Goal: Transaction & Acquisition: Book appointment/travel/reservation

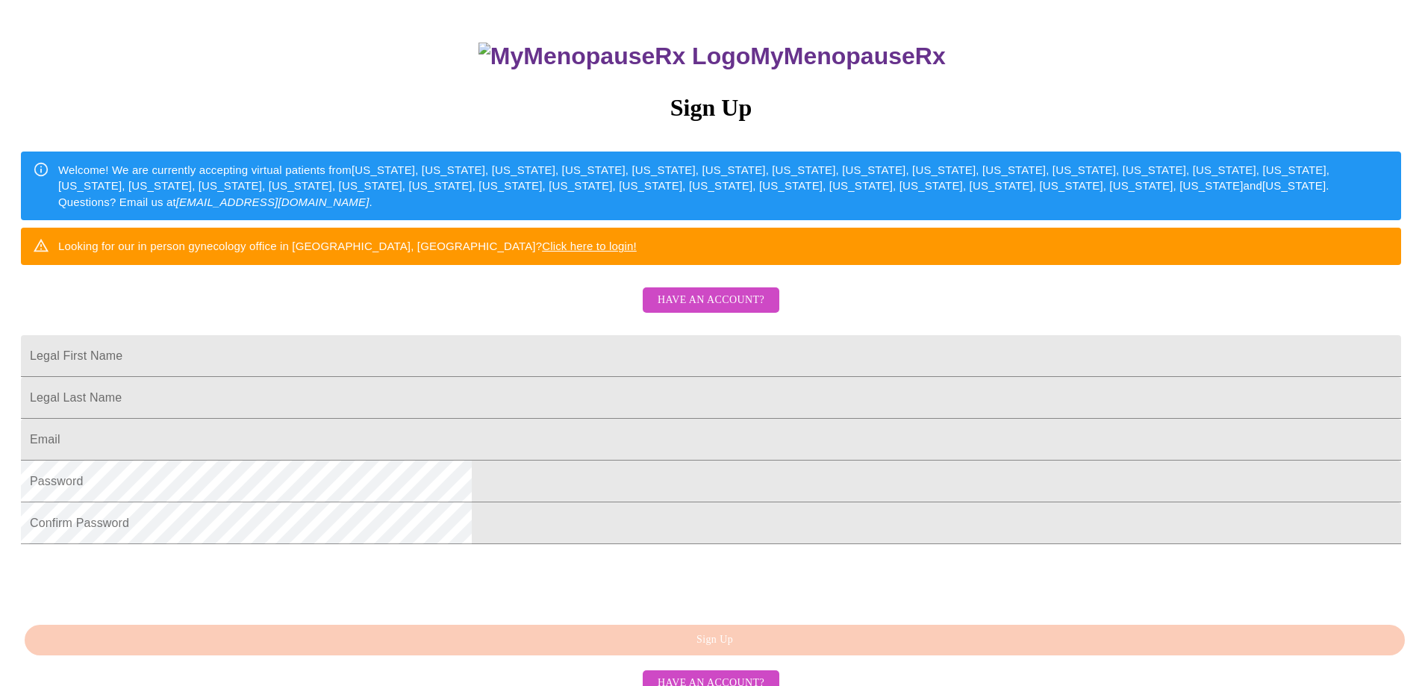
scroll to position [257, 0]
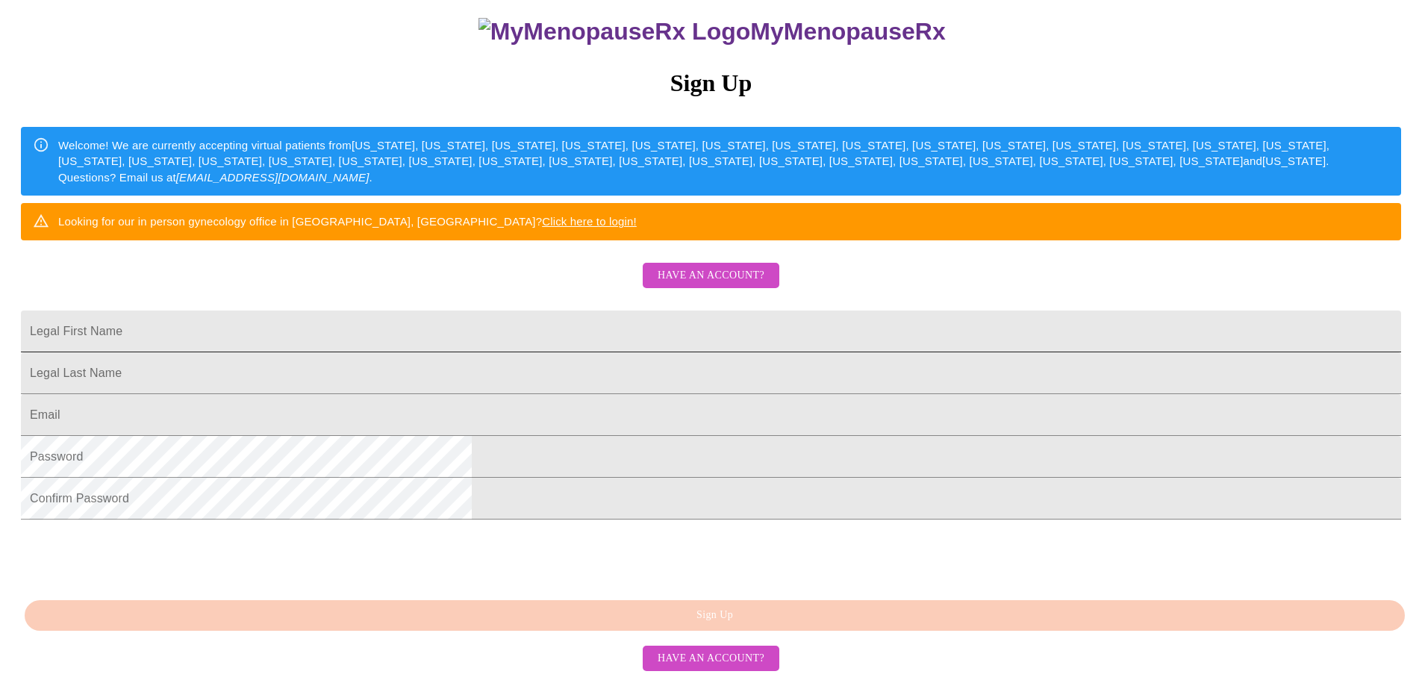
click at [545, 310] on input "Legal First Name" at bounding box center [711, 331] width 1380 height 42
type input "[PERSON_NAME]"
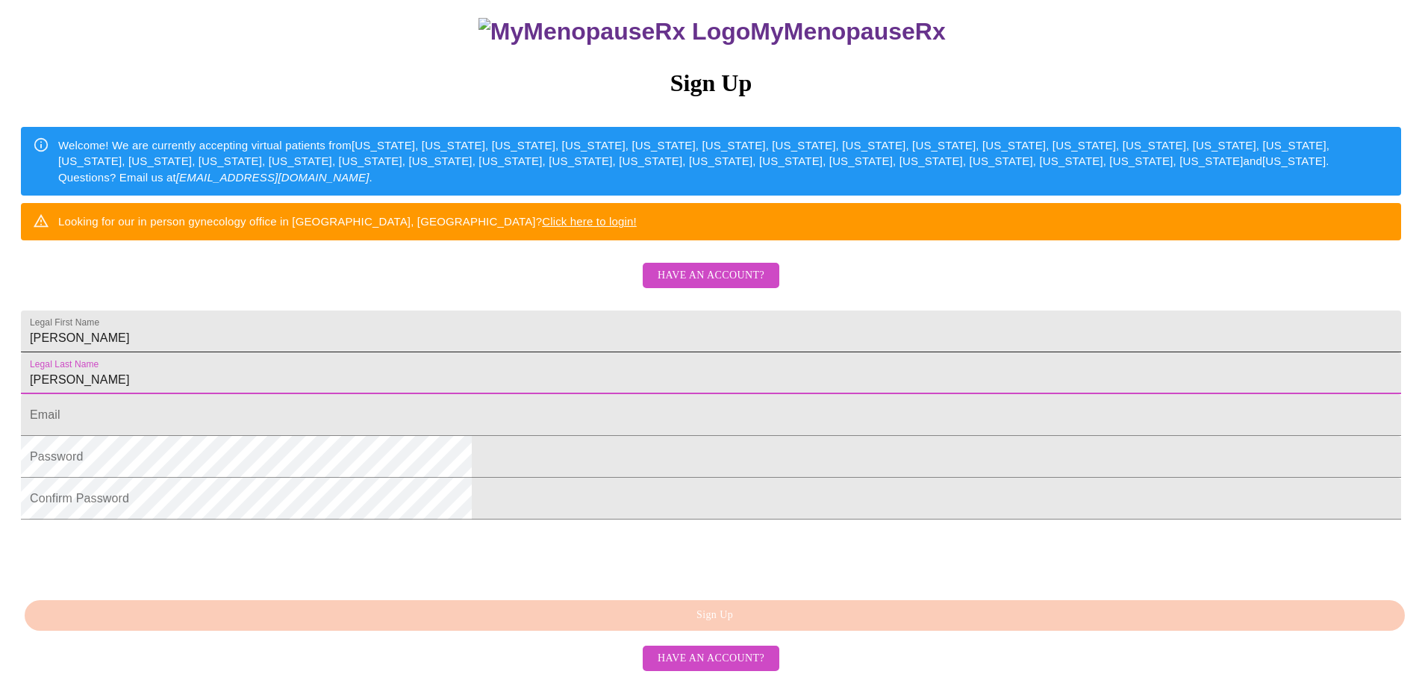
type input "[PERSON_NAME]"
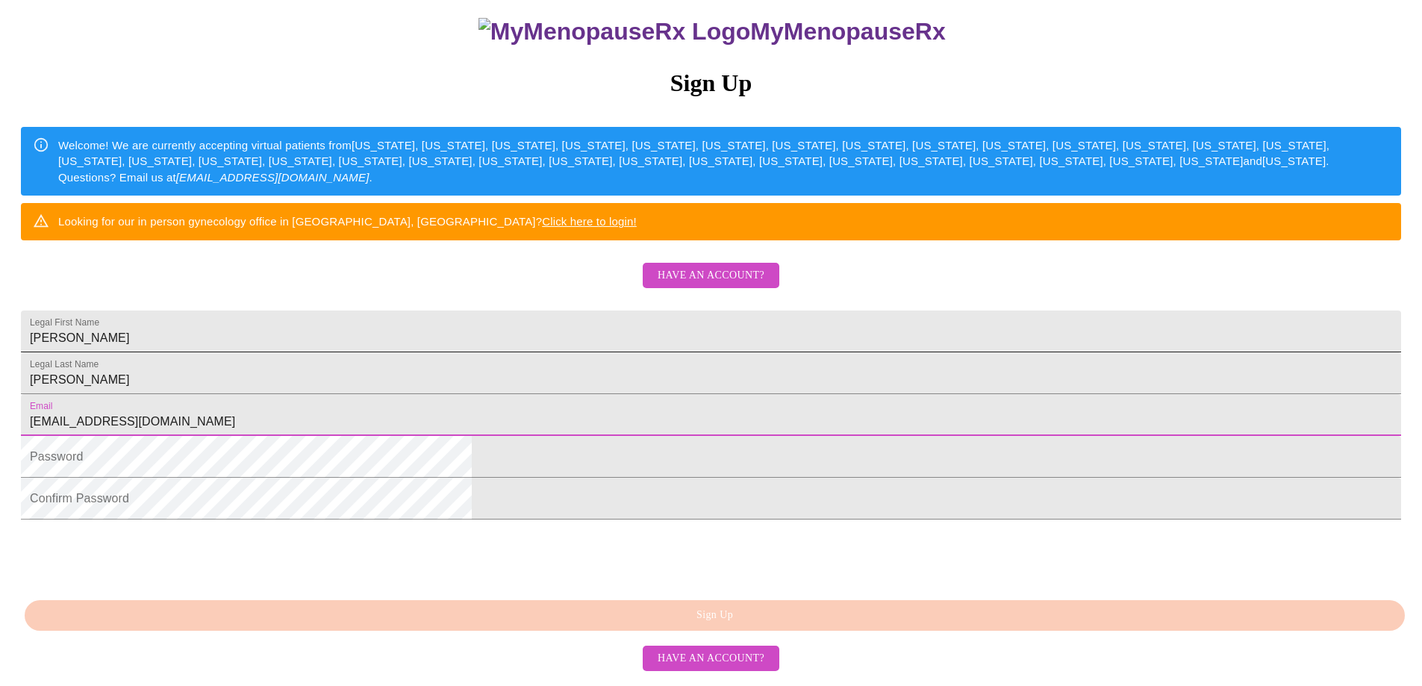
type input "[EMAIL_ADDRESS][DOMAIN_NAME]"
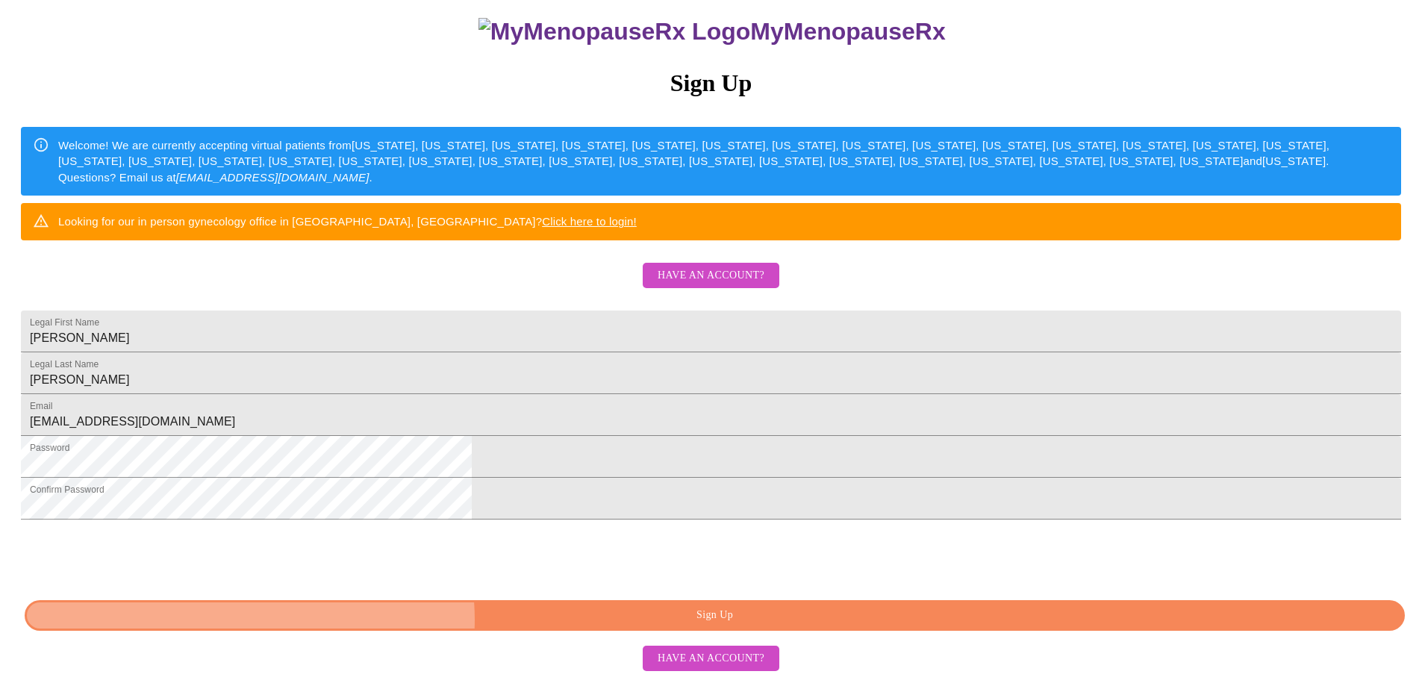
click at [714, 625] on span "Sign Up" at bounding box center [715, 615] width 1346 height 19
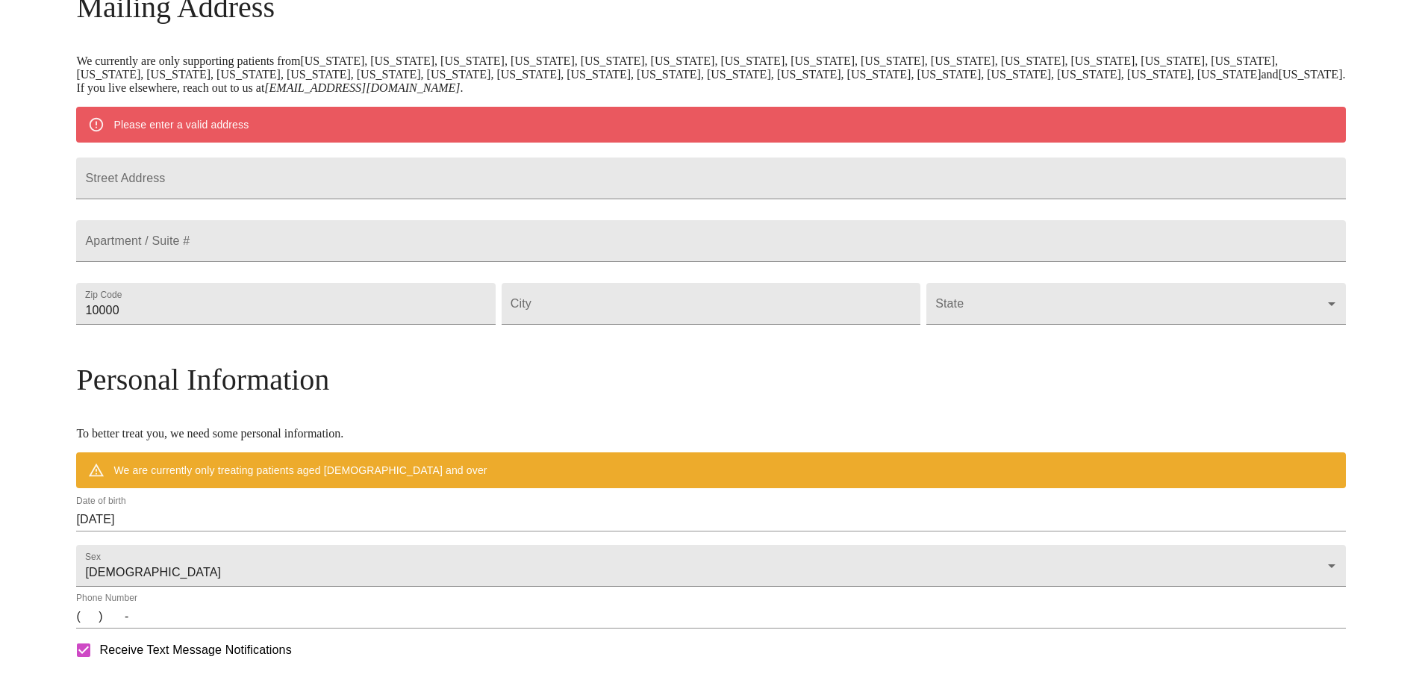
scroll to position [199, 0]
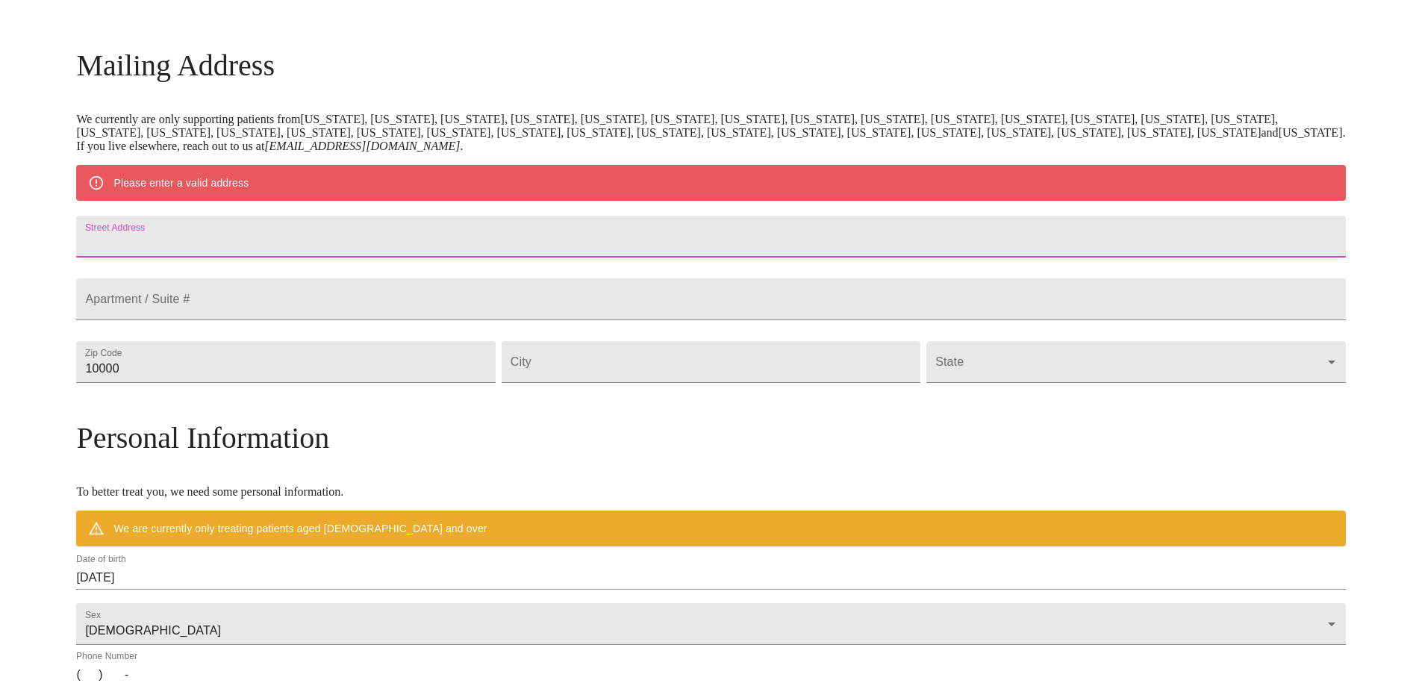
click at [281, 246] on input "Street Address" at bounding box center [710, 237] width 1269 height 42
type input "[STREET_ADDRESS]"
type input "31070"
type input "Pinehurst"
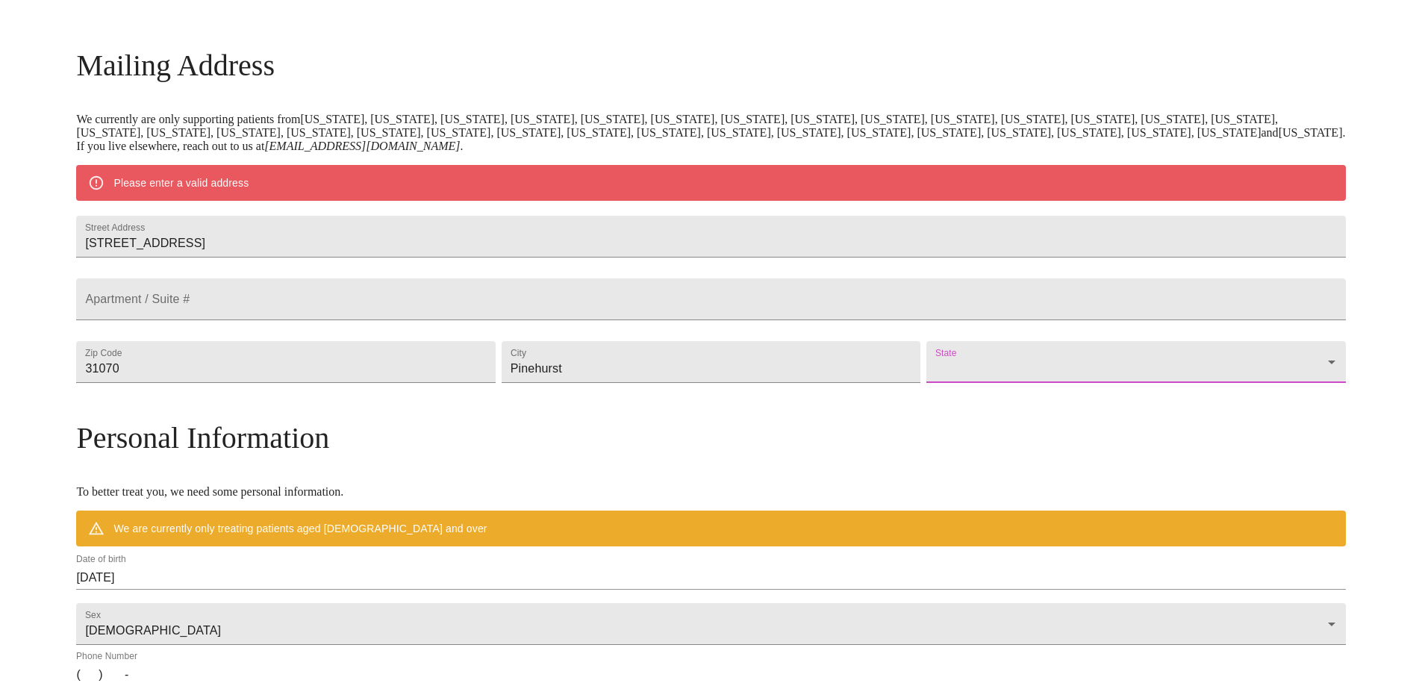
drag, startPoint x: 1189, startPoint y: 393, endPoint x: 1174, endPoint y: 393, distance: 14.9
click at [1182, 393] on div "State ​" at bounding box center [1135, 362] width 425 height 63
click at [1174, 395] on body "MyMenopauseRx Welcome to MyMenopauseRx Since it's your first time here, you'll …" at bounding box center [711, 388] width 1410 height 1163
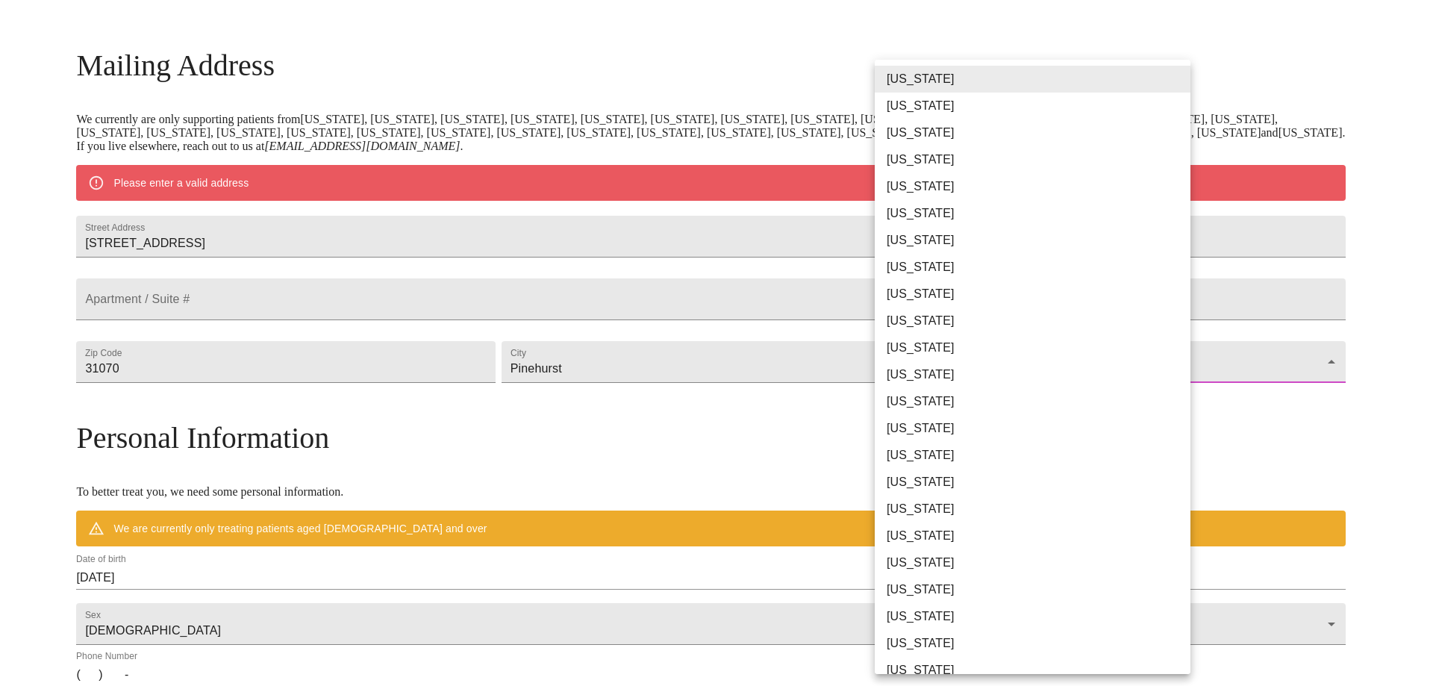
click at [1110, 327] on li "[US_STATE]" at bounding box center [1038, 320] width 327 height 27
type input "[US_STATE]"
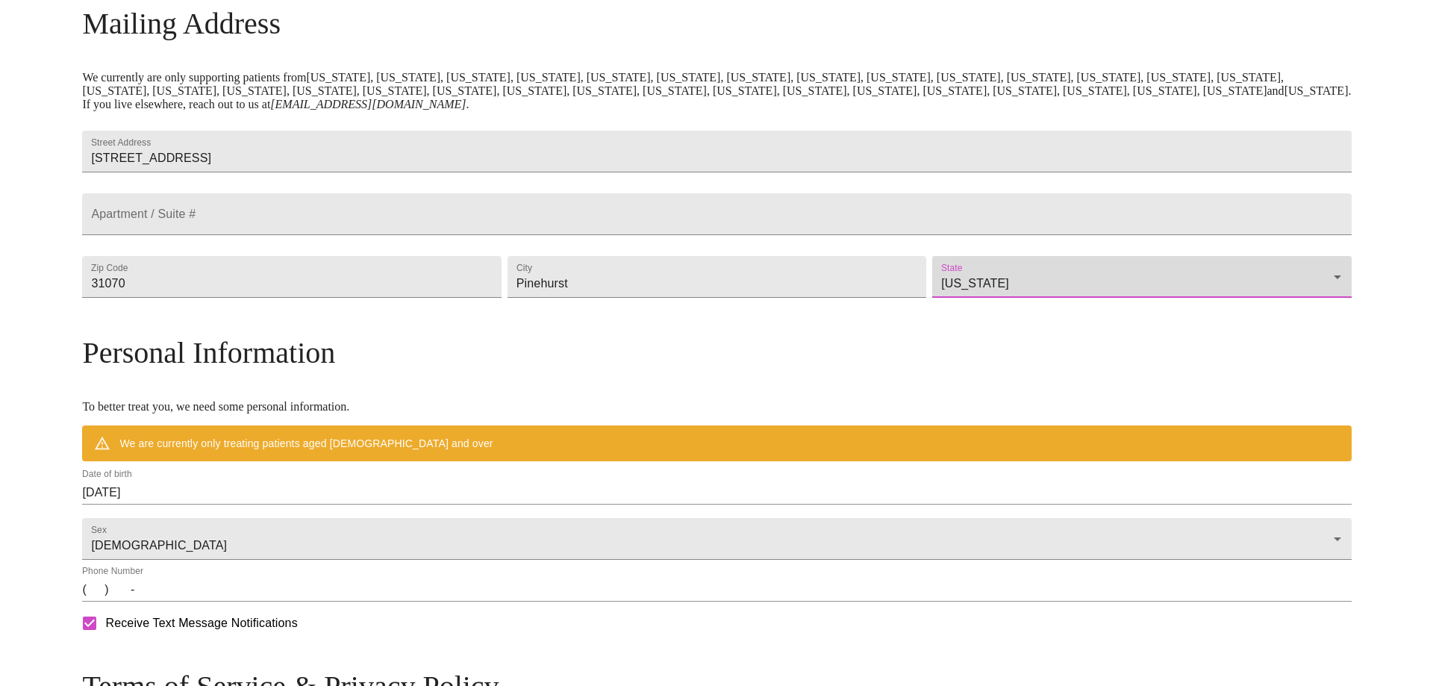
scroll to position [348, 0]
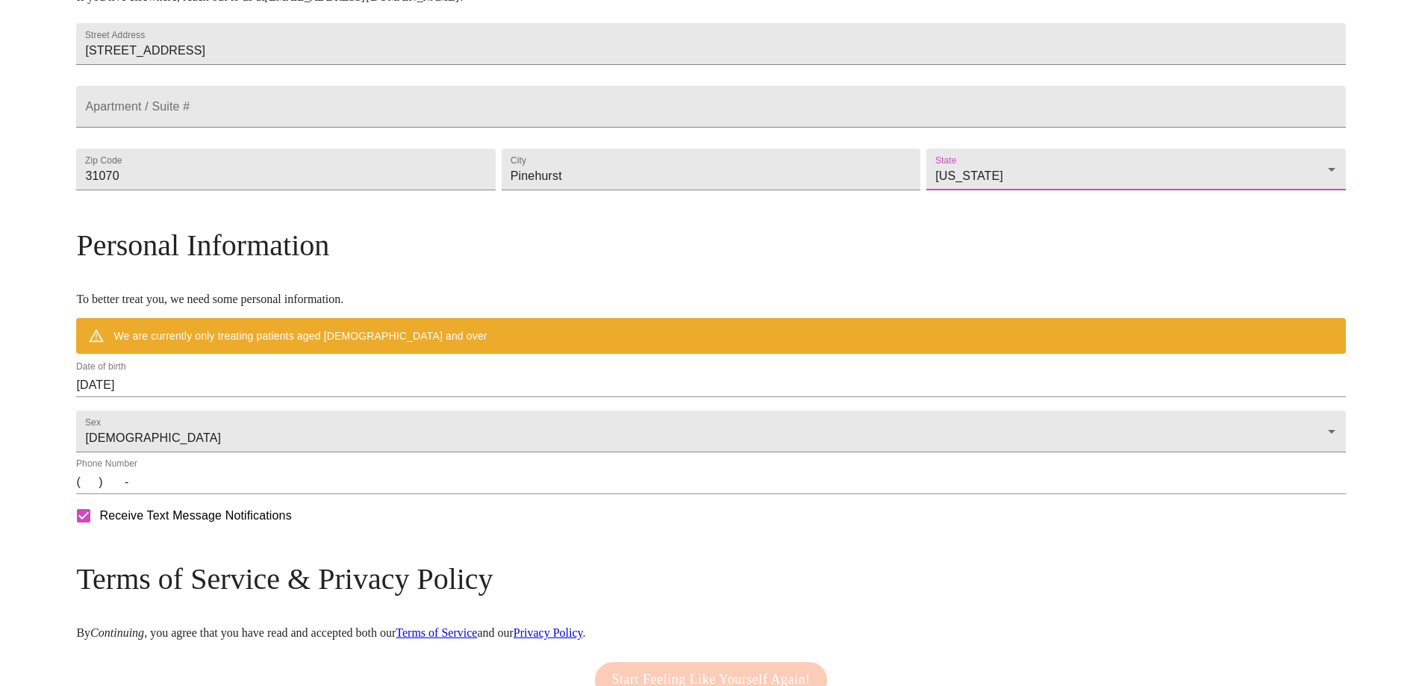
click at [322, 397] on input "[DATE]" at bounding box center [710, 385] width 1269 height 24
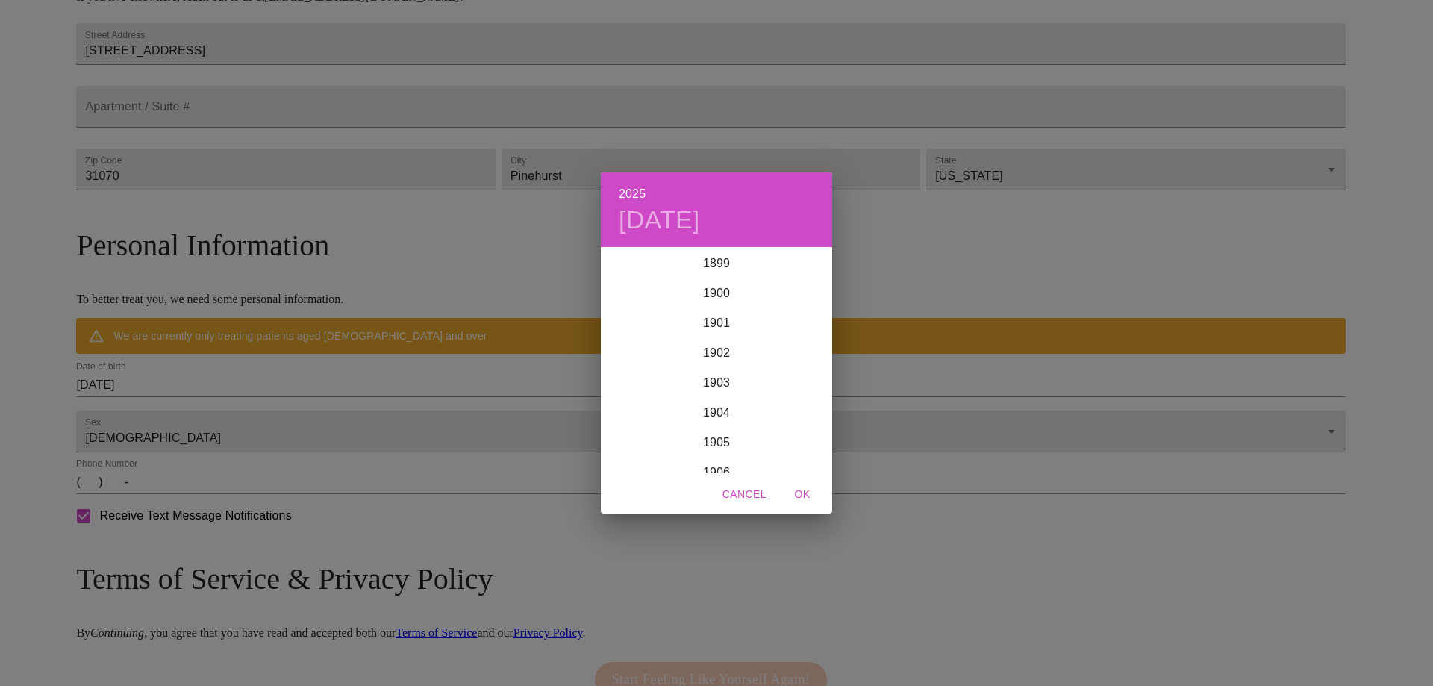
scroll to position [3672, 0]
click at [322, 412] on div "2025 [DATE] 1900 1901 1902 1903 1904 1905 1906 1907 1908 1909 1910 1911 1912 19…" at bounding box center [716, 343] width 1433 height 686
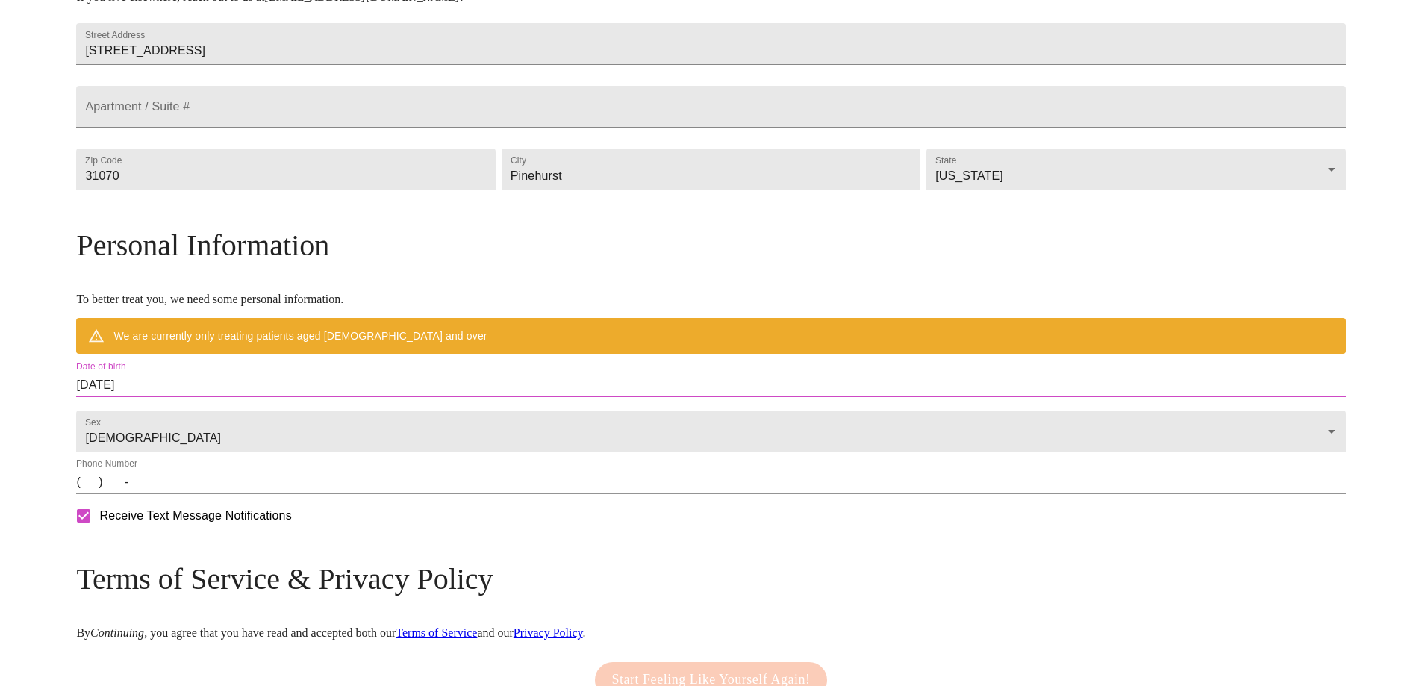
click at [282, 397] on input "[DATE]" at bounding box center [710, 385] width 1269 height 24
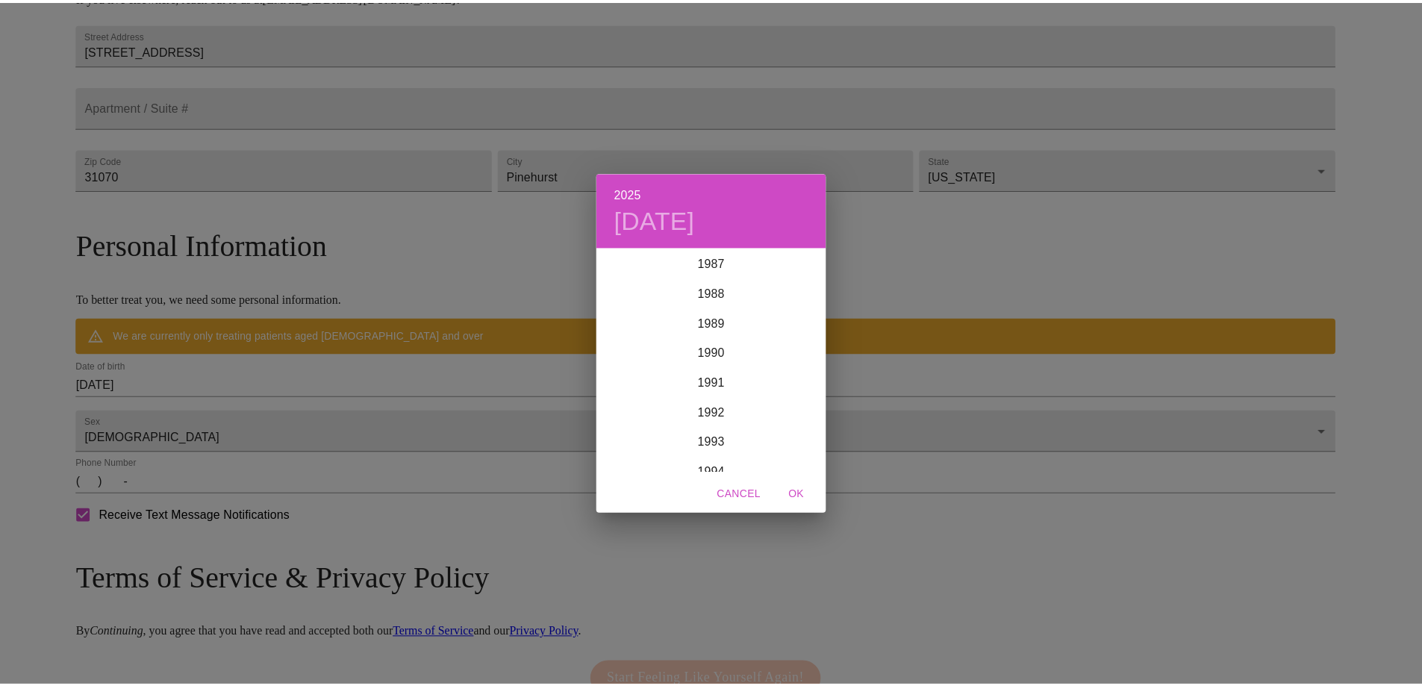
scroll to position [2179, 0]
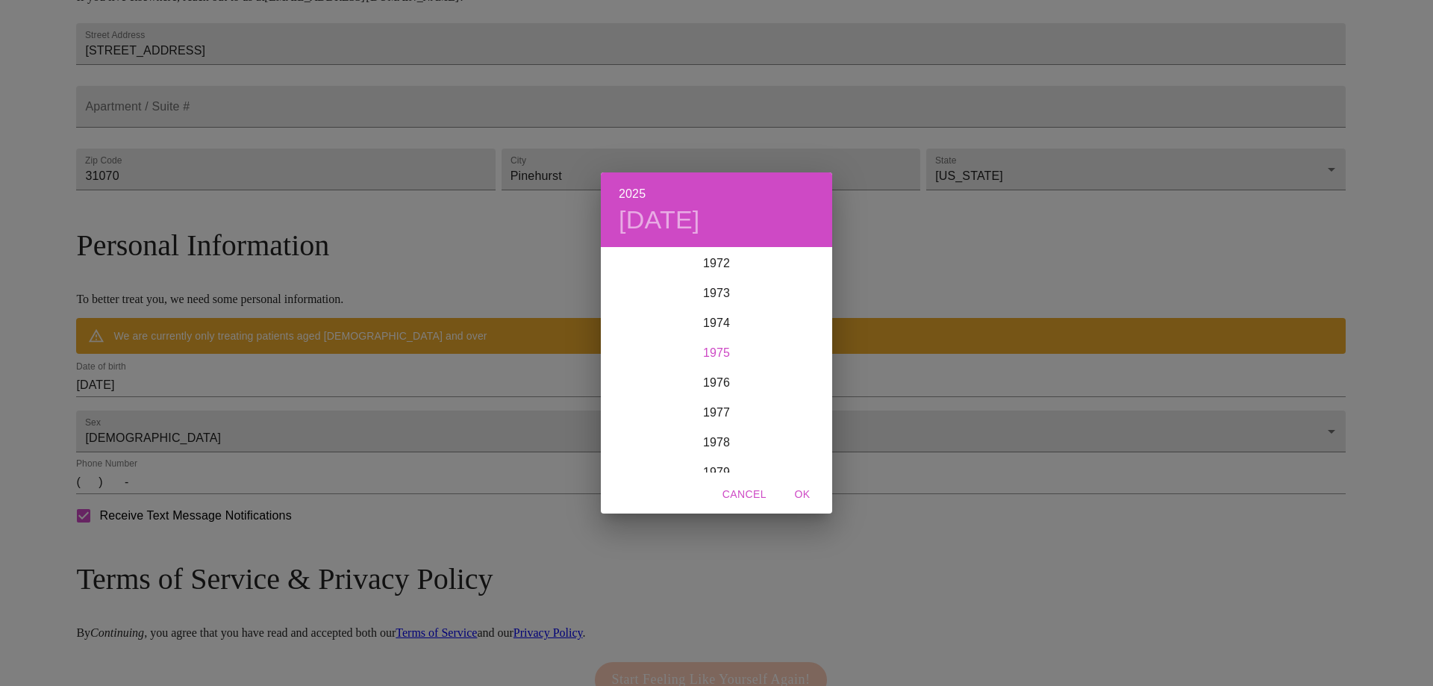
click at [724, 354] on div "1975" at bounding box center [716, 353] width 231 height 30
click at [716, 330] on div "May" at bounding box center [716, 332] width 77 height 56
click at [656, 375] on p "12" at bounding box center [657, 379] width 12 height 15
click at [804, 495] on span "OK" at bounding box center [802, 494] width 36 height 19
type input "[DATE]"
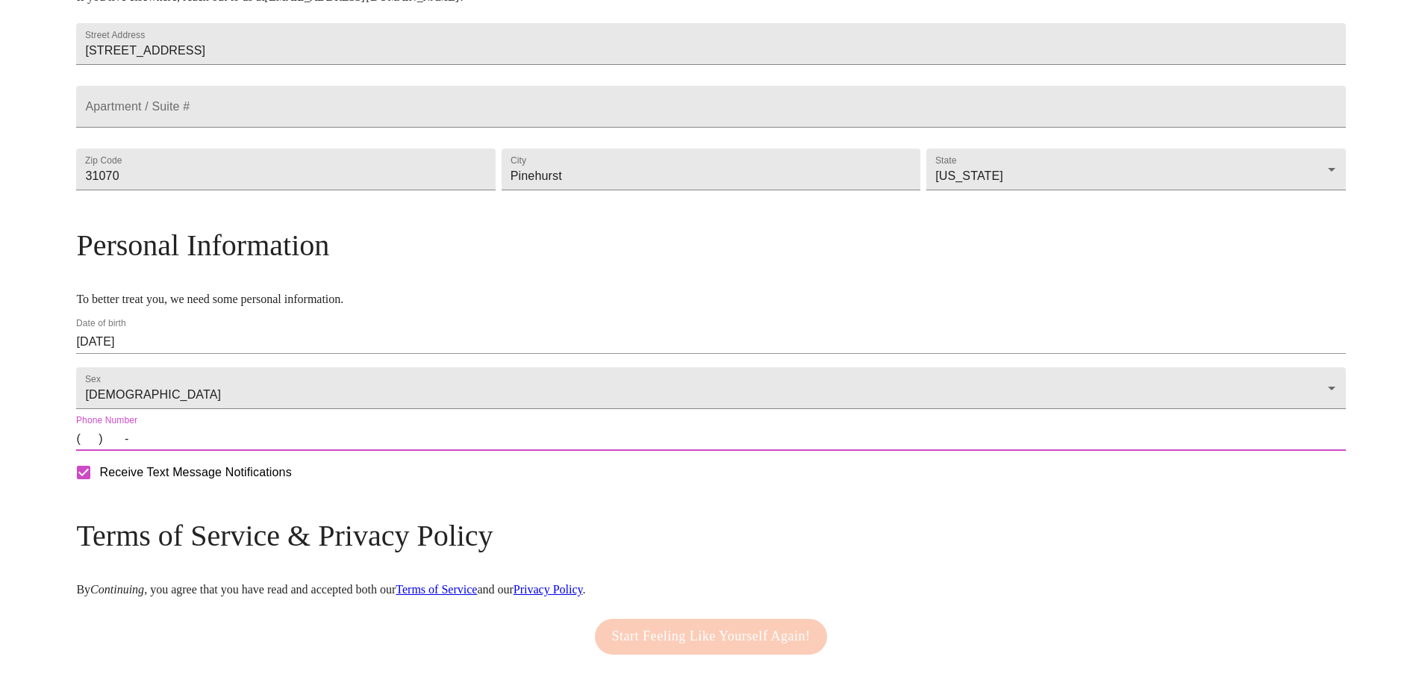
click at [255, 451] on input "(   )    -" at bounding box center [710, 439] width 1269 height 24
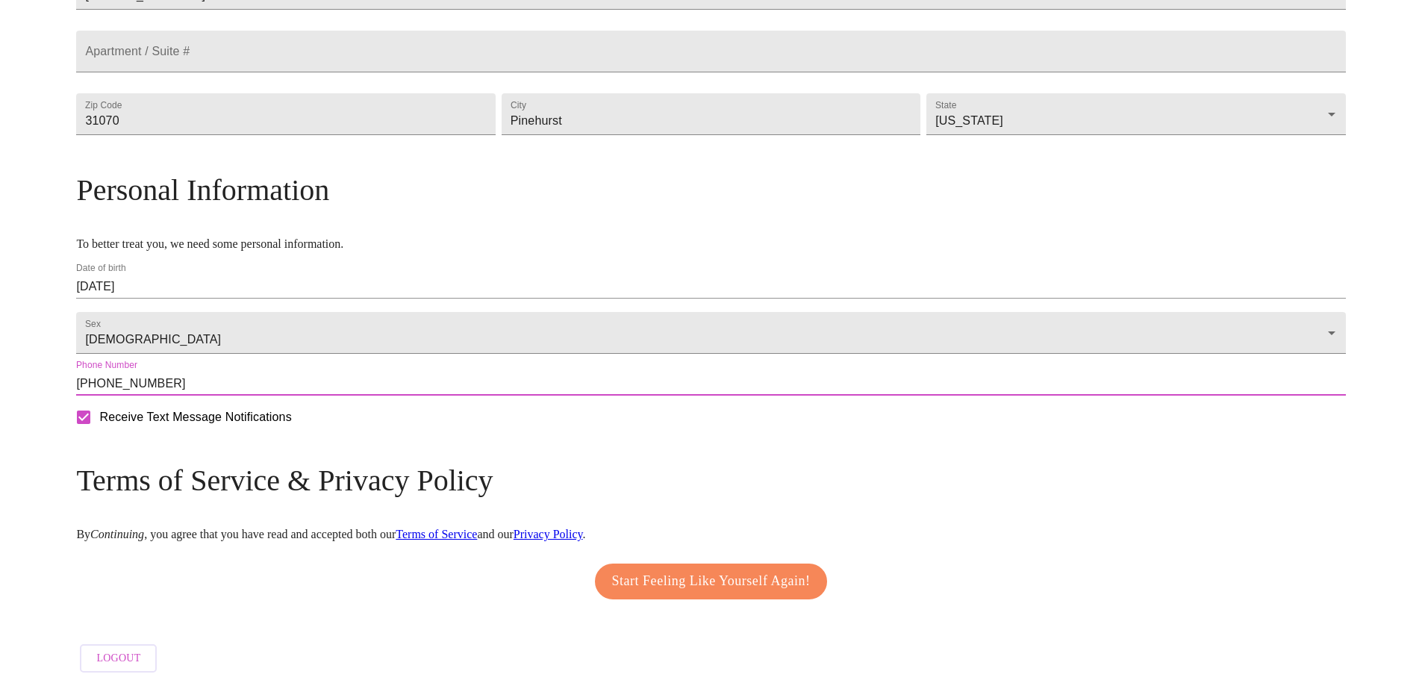
type input "[PHONE_NUMBER]"
click at [785, 576] on span "Start Feeling Like Yourself Again!" at bounding box center [711, 581] width 199 height 24
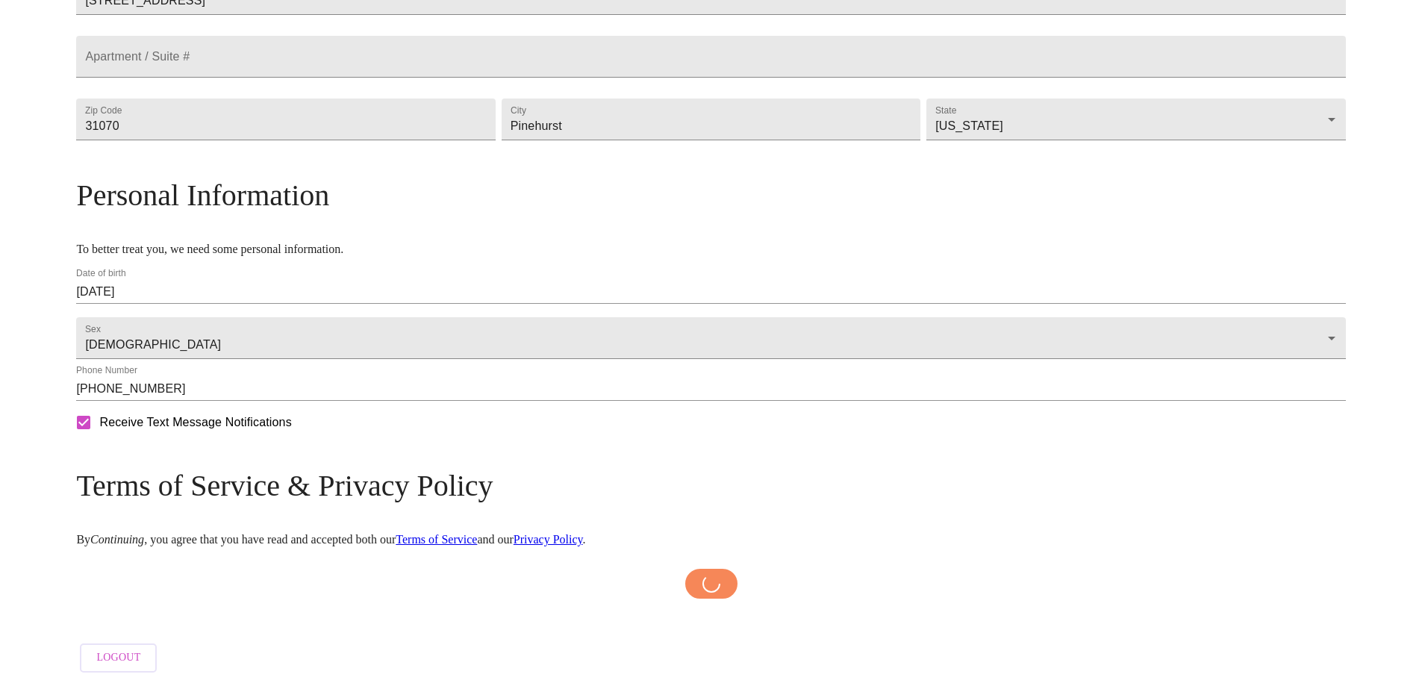
scroll to position [440, 0]
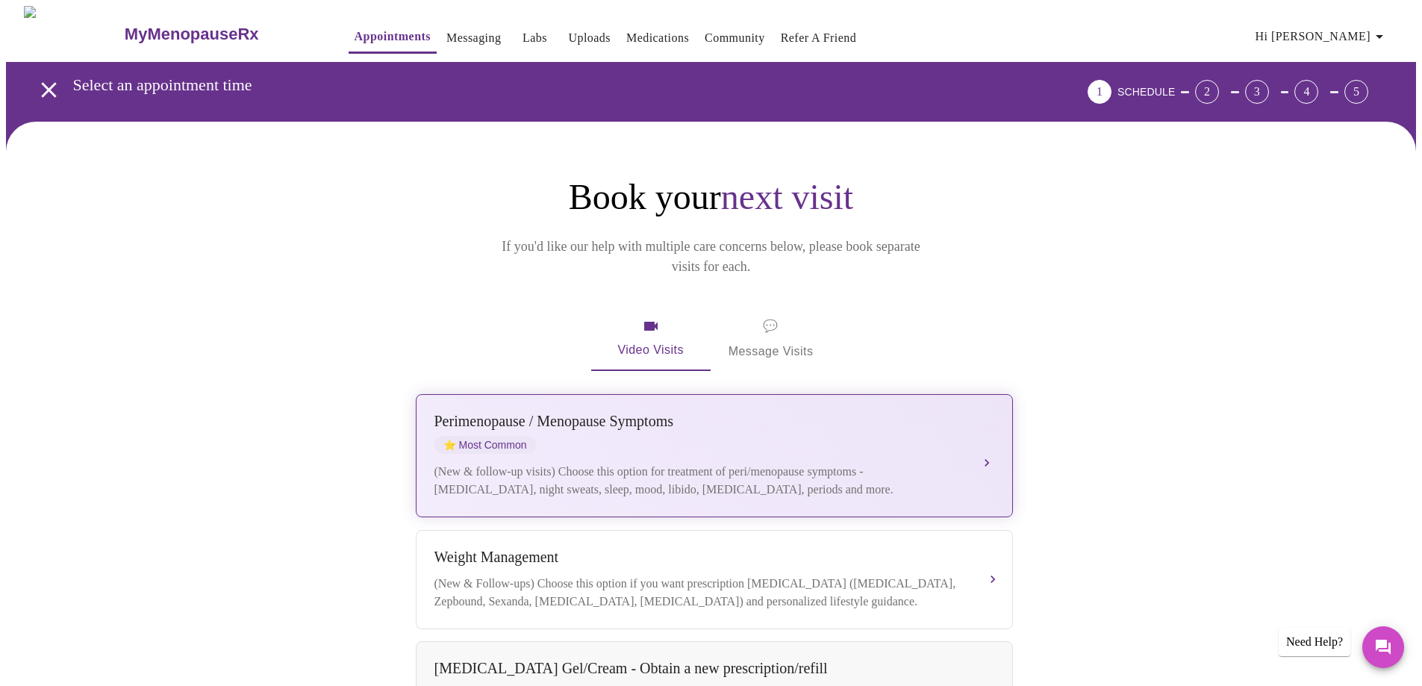
click at [746, 431] on div "[MEDICAL_DATA] / Menopause Symptoms ⭐ Most Common (New & follow-up visits) Choo…" at bounding box center [714, 456] width 560 height 86
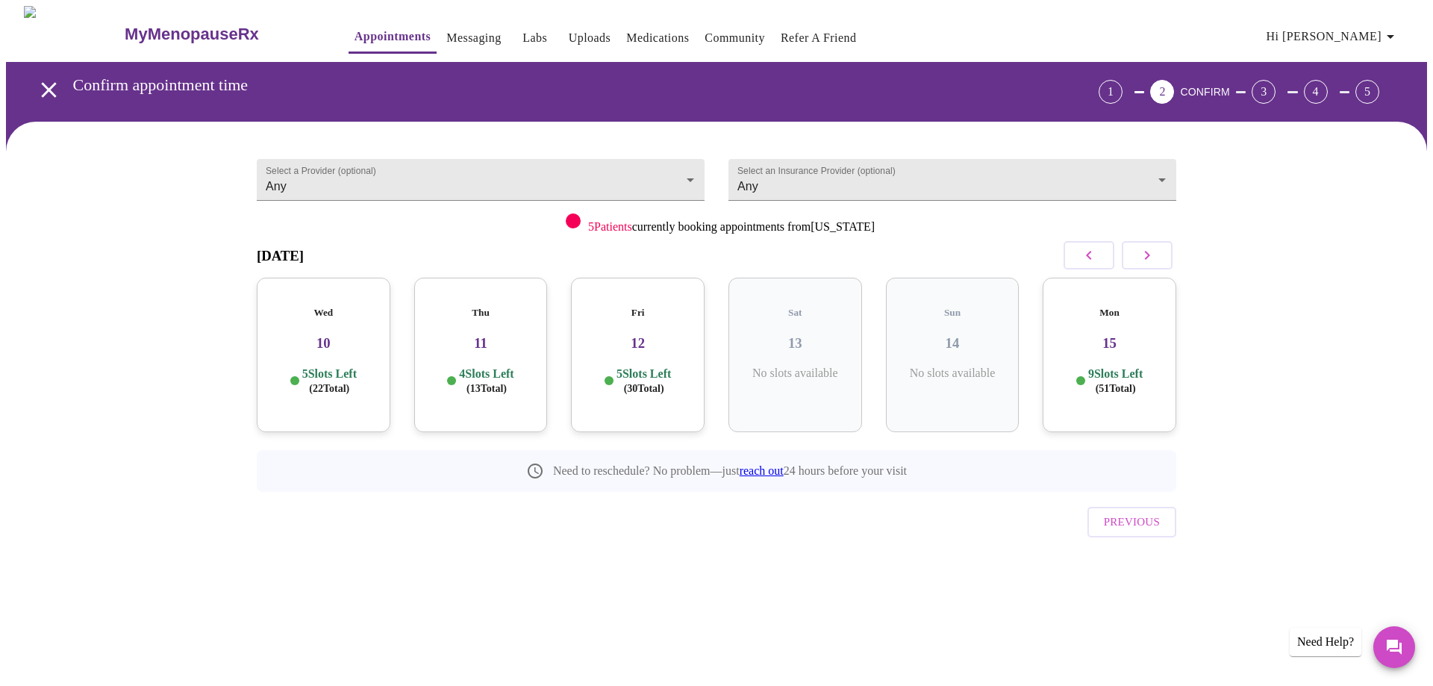
click at [640, 341] on div "Fri 12 5 Slots Left ( 30 Total)" at bounding box center [638, 355] width 134 height 154
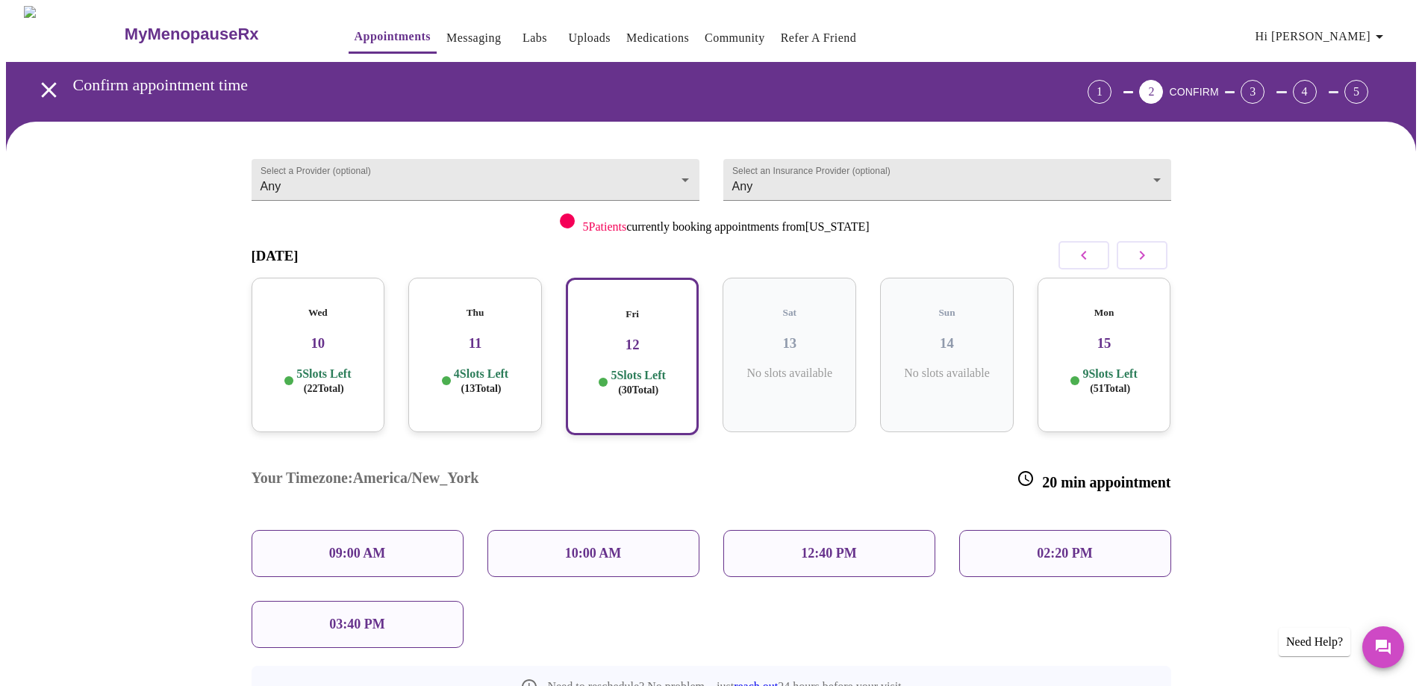
click at [505, 352] on div "Thu 11 4 Slots Left ( 13 Total)" at bounding box center [475, 355] width 134 height 154
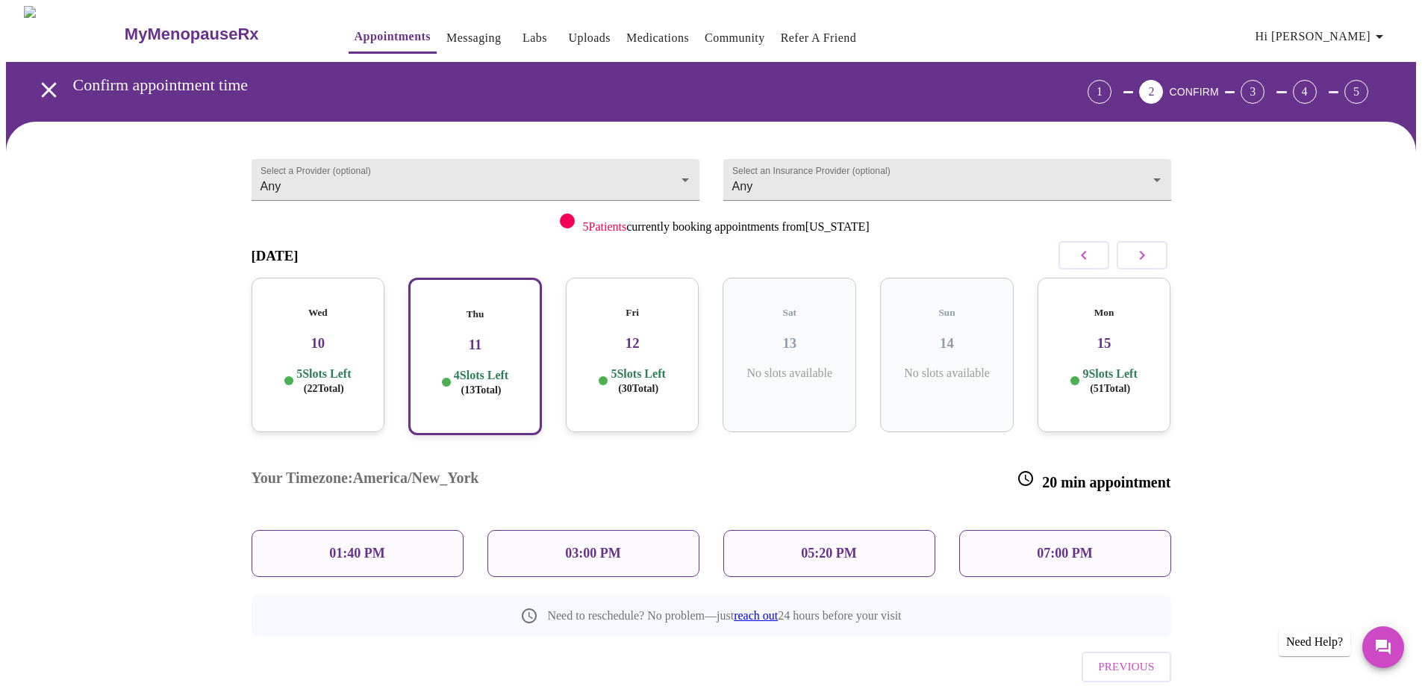
click at [343, 366] on p "5 Slots Left ( 22 Total)" at bounding box center [323, 380] width 54 height 29
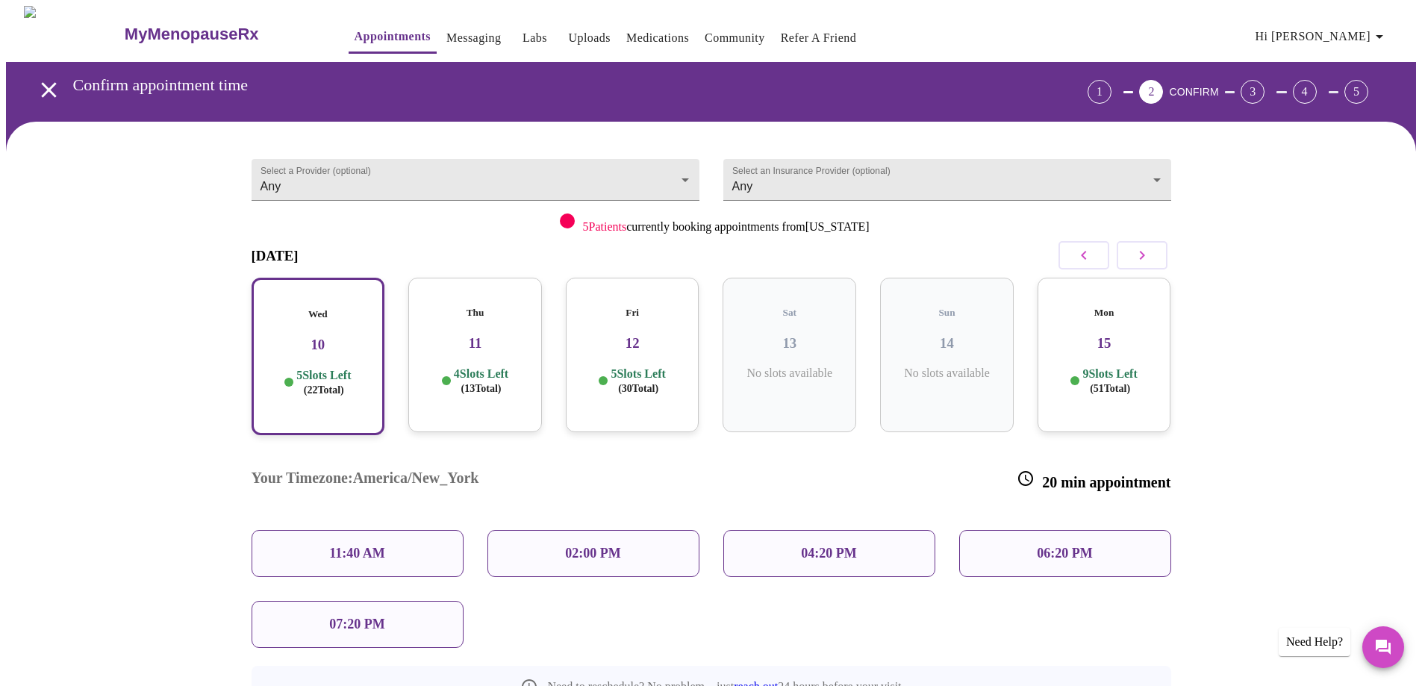
click at [487, 390] on div "Thu 11 4 Slots Left ( 13 Total)" at bounding box center [475, 355] width 134 height 154
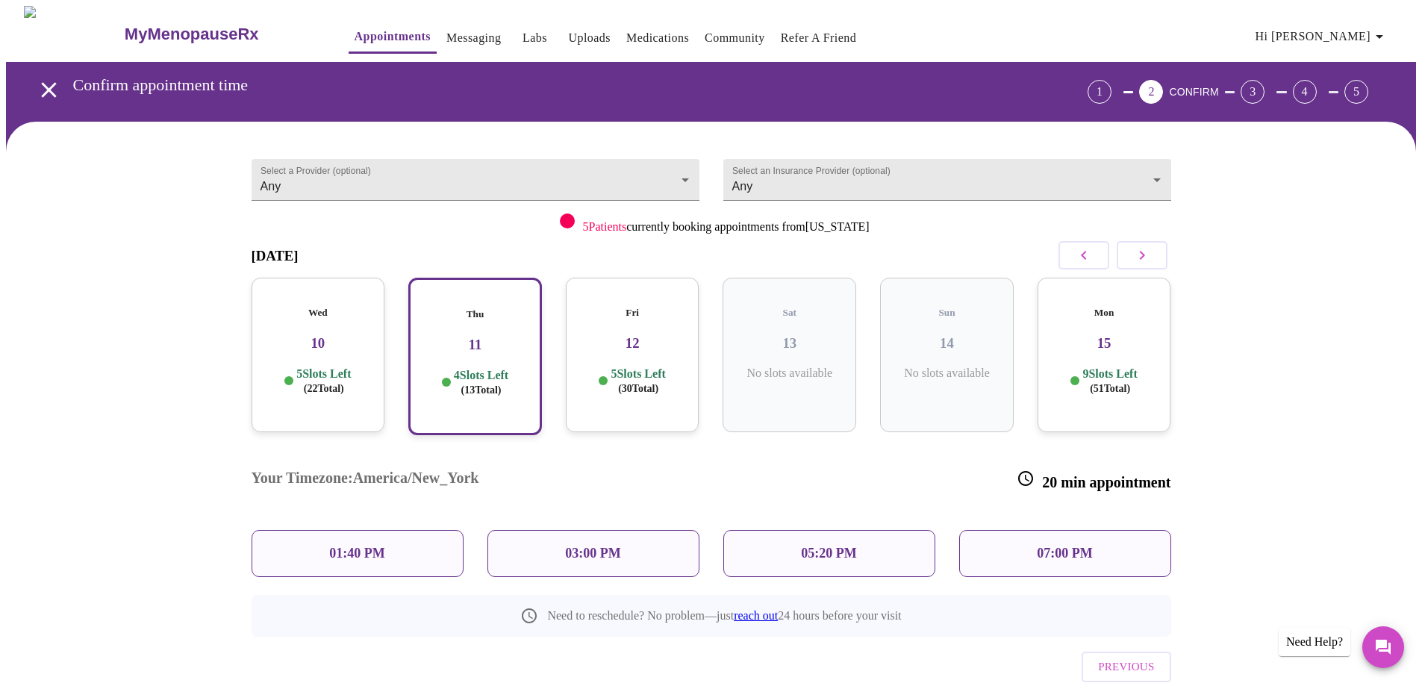
click at [859, 530] on div "05:20 PM" at bounding box center [829, 553] width 212 height 47
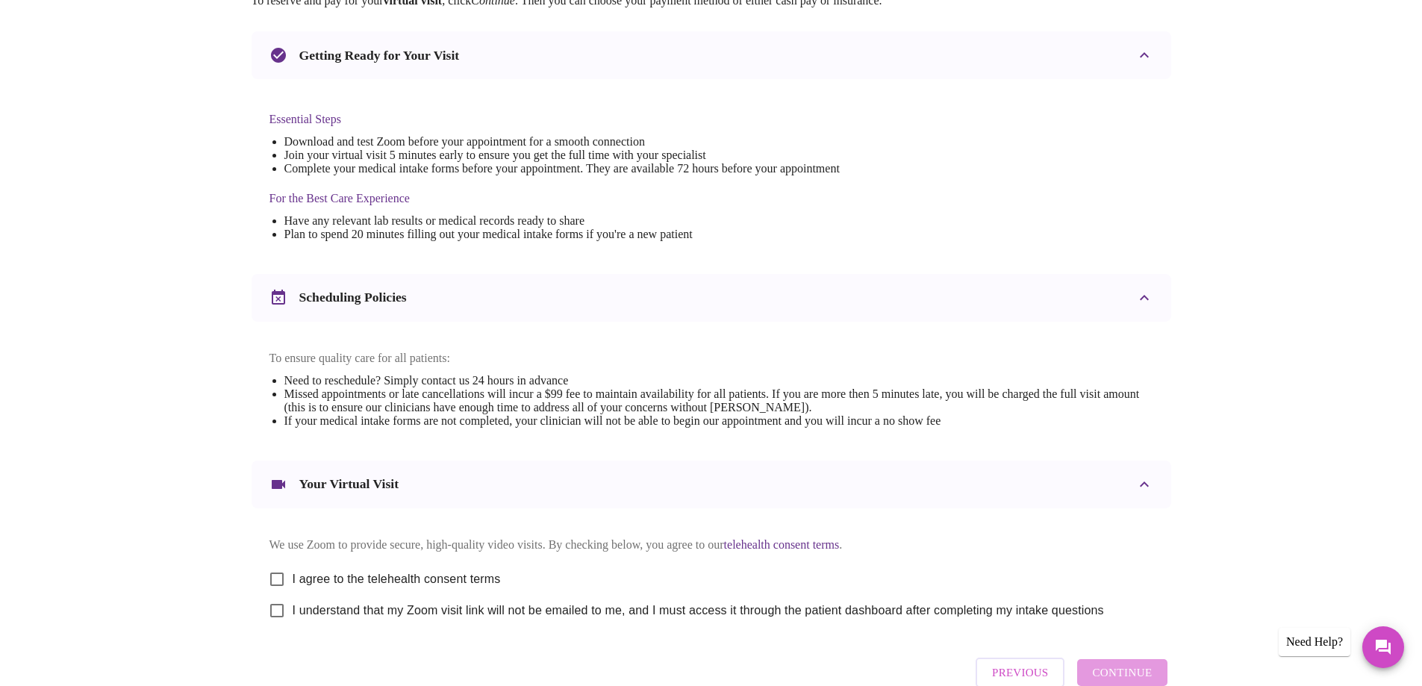
scroll to position [396, 0]
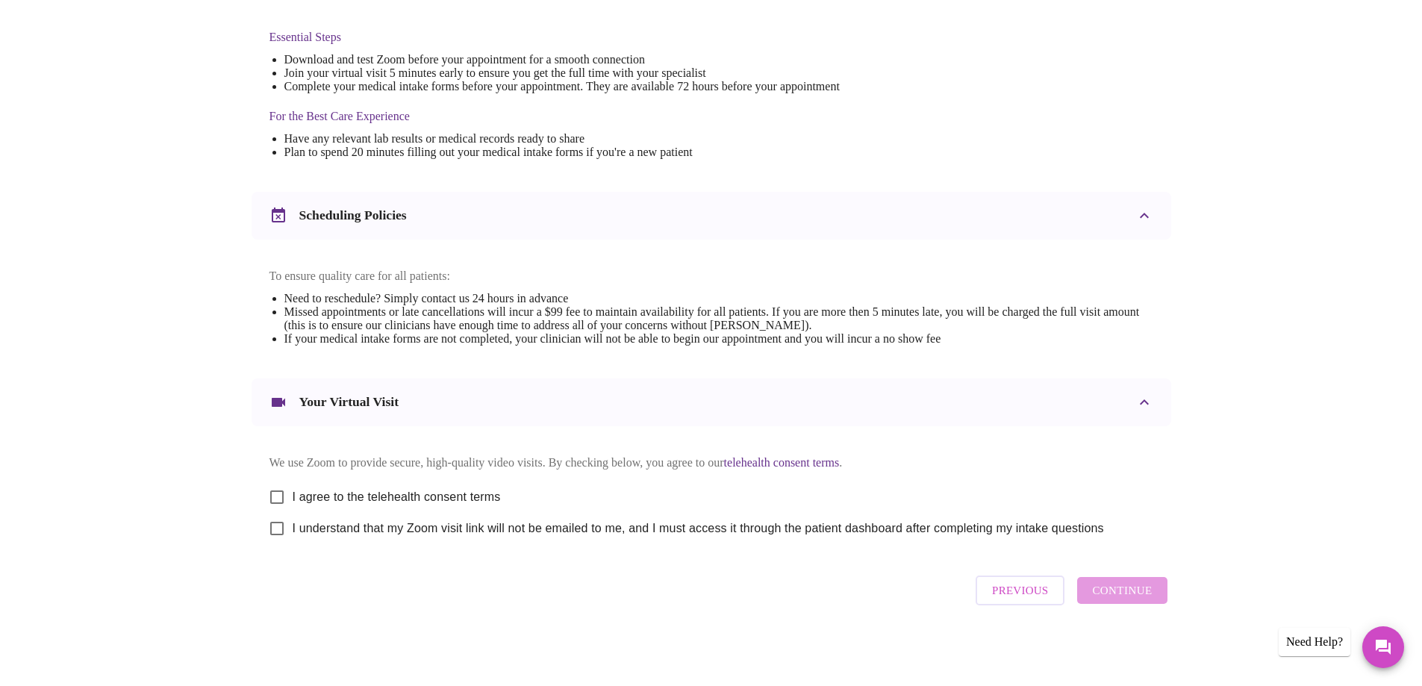
click at [293, 492] on span "I agree to the telehealth consent terms" at bounding box center [397, 497] width 208 height 18
click at [293, 492] on input "I agree to the telehealth consent terms" at bounding box center [276, 496] width 31 height 31
checkbox input "true"
click at [304, 532] on span "I understand that my Zoom visit link will not be emailed to me, and I must acce…" at bounding box center [698, 528] width 811 height 18
click at [293, 532] on input "I understand that my Zoom visit link will not be emailed to me, and I must acce…" at bounding box center [276, 528] width 31 height 31
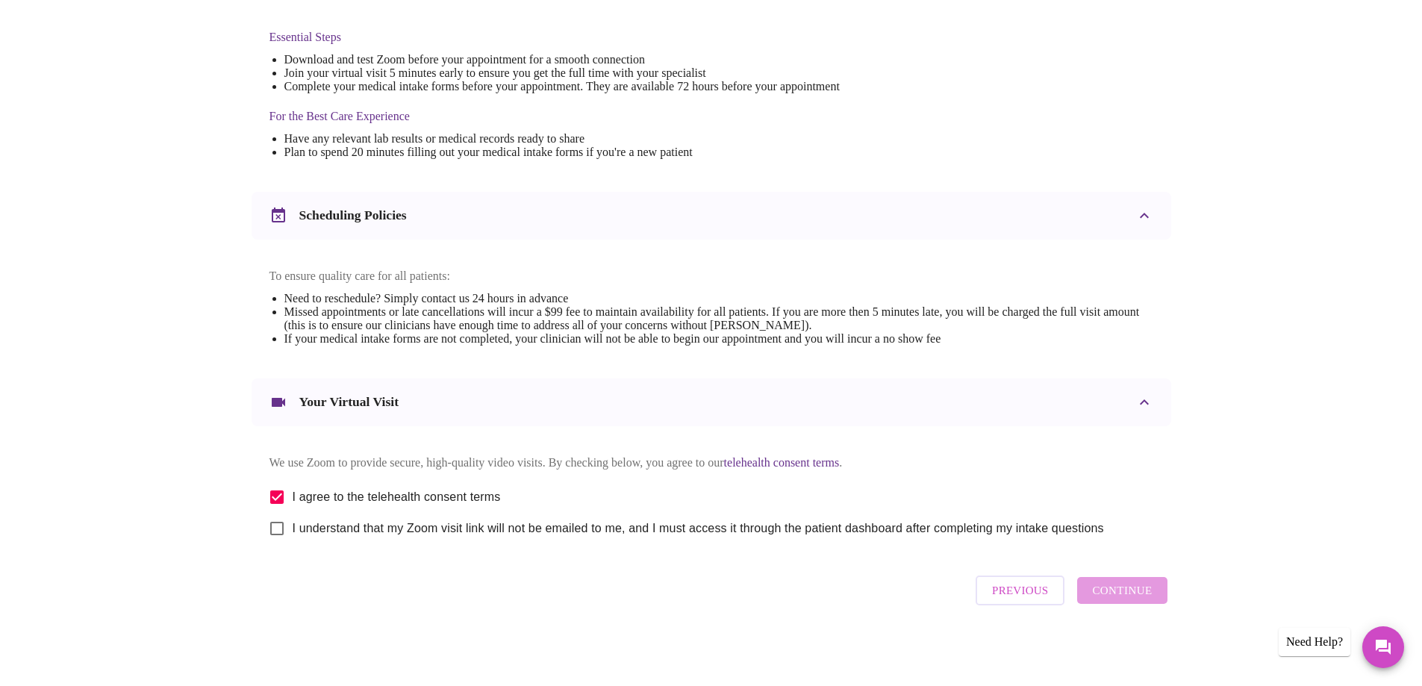
checkbox input "true"
click at [1135, 593] on span "Continue" at bounding box center [1122, 590] width 60 height 19
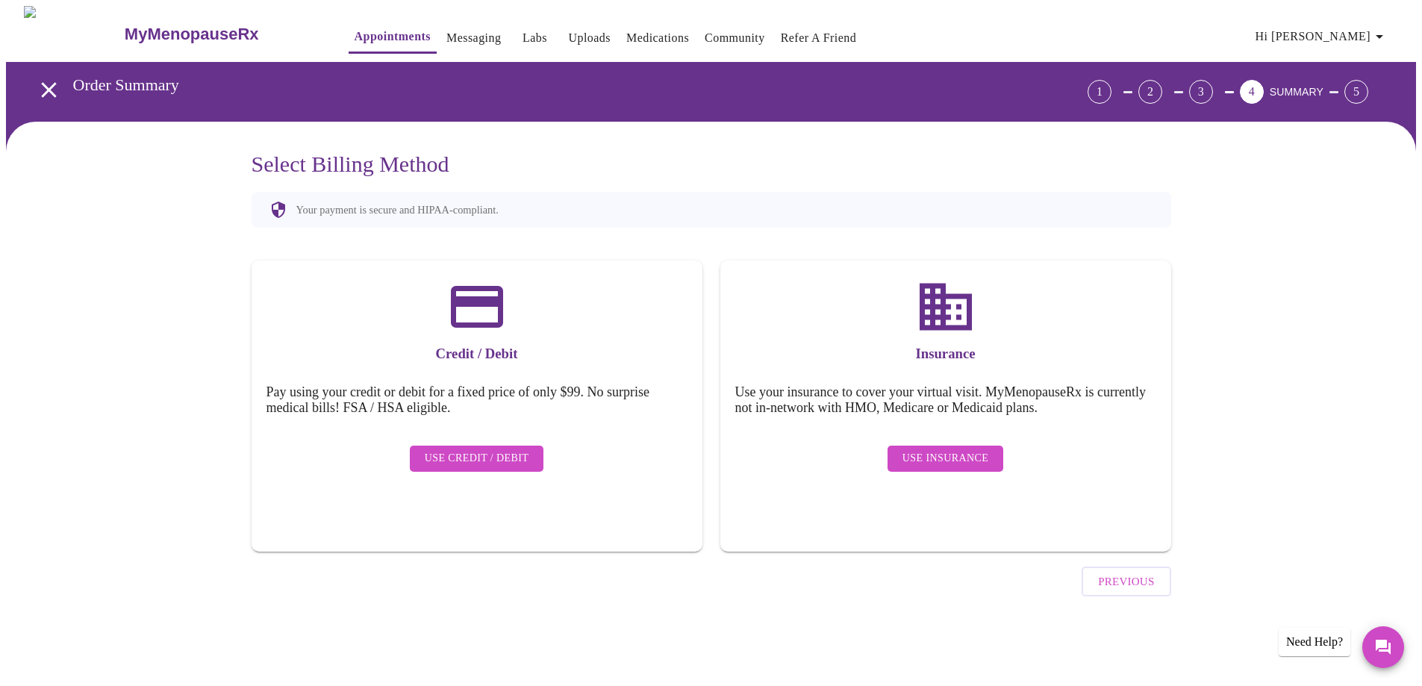
scroll to position [0, 0]
click at [985, 449] on span "Use Insurance" at bounding box center [950, 458] width 86 height 19
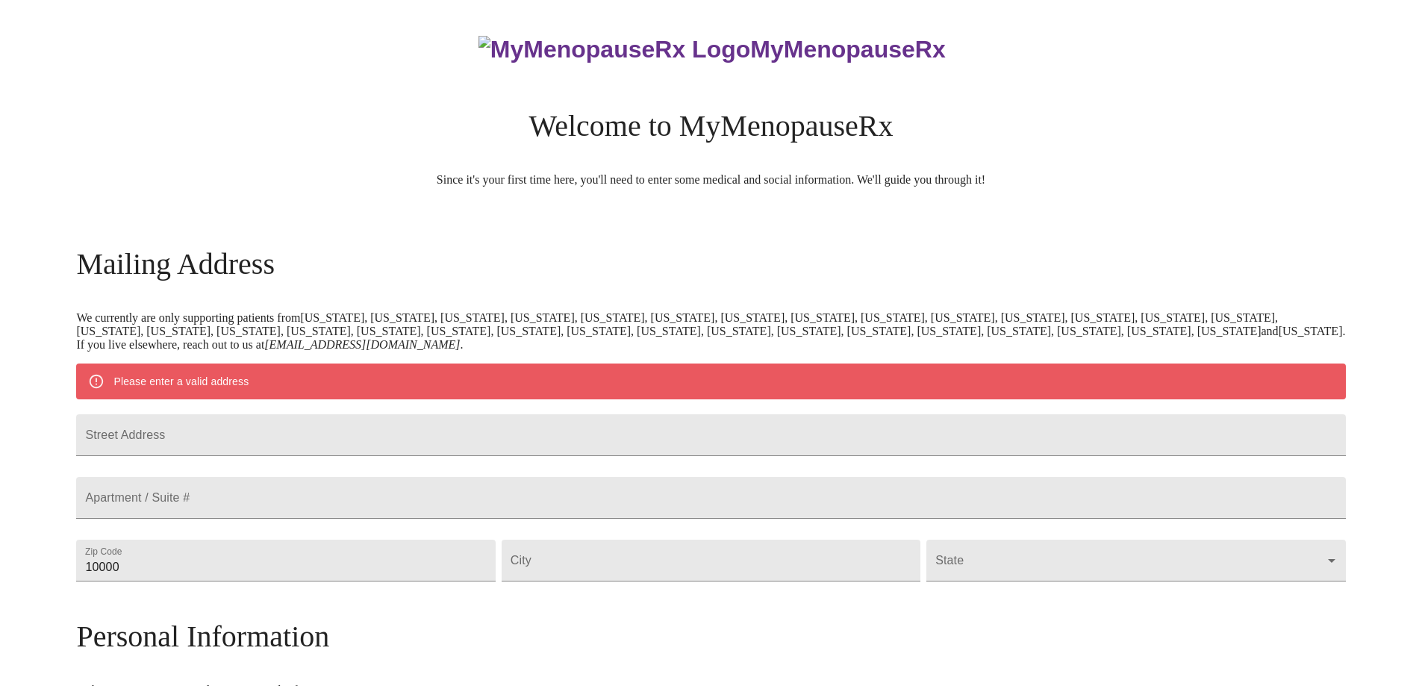
scroll to position [440, 0]
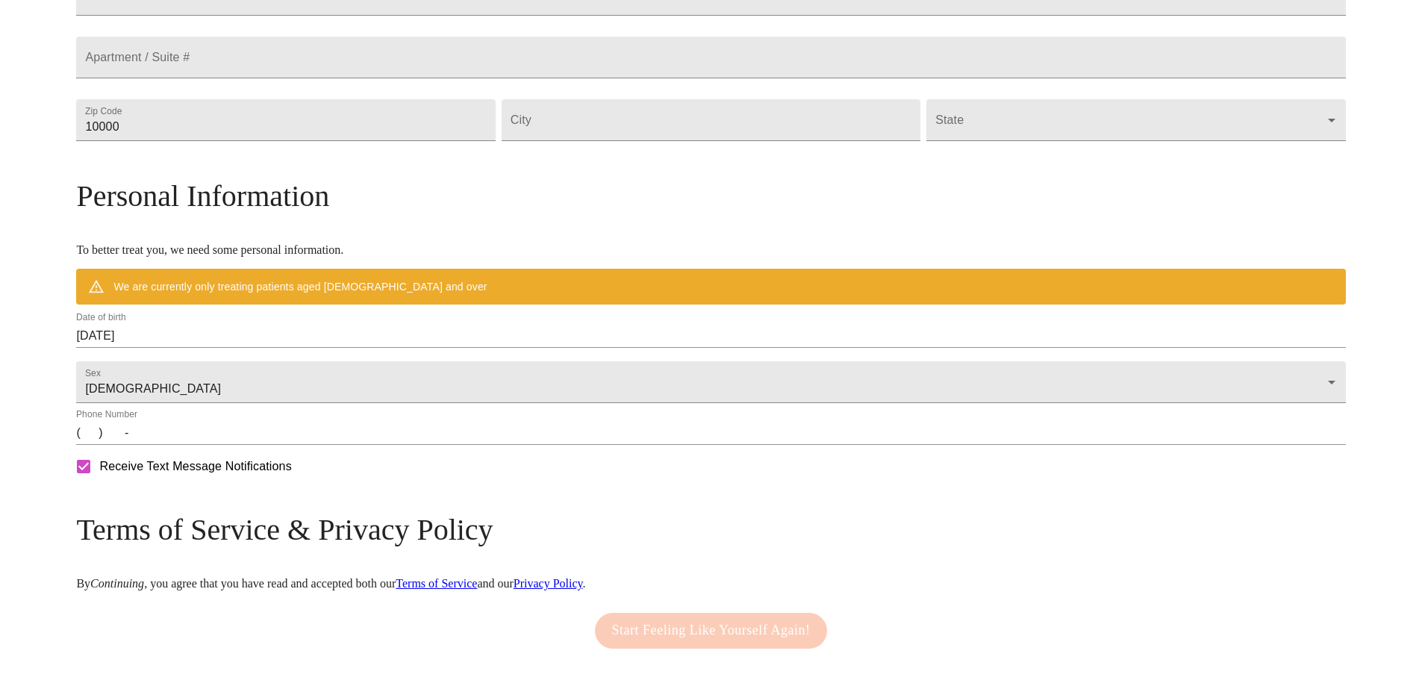
drag, startPoint x: 238, startPoint y: 475, endPoint x: 247, endPoint y: 478, distance: 9.2
click at [238, 445] on input "(   )    -" at bounding box center [710, 433] width 1269 height 24
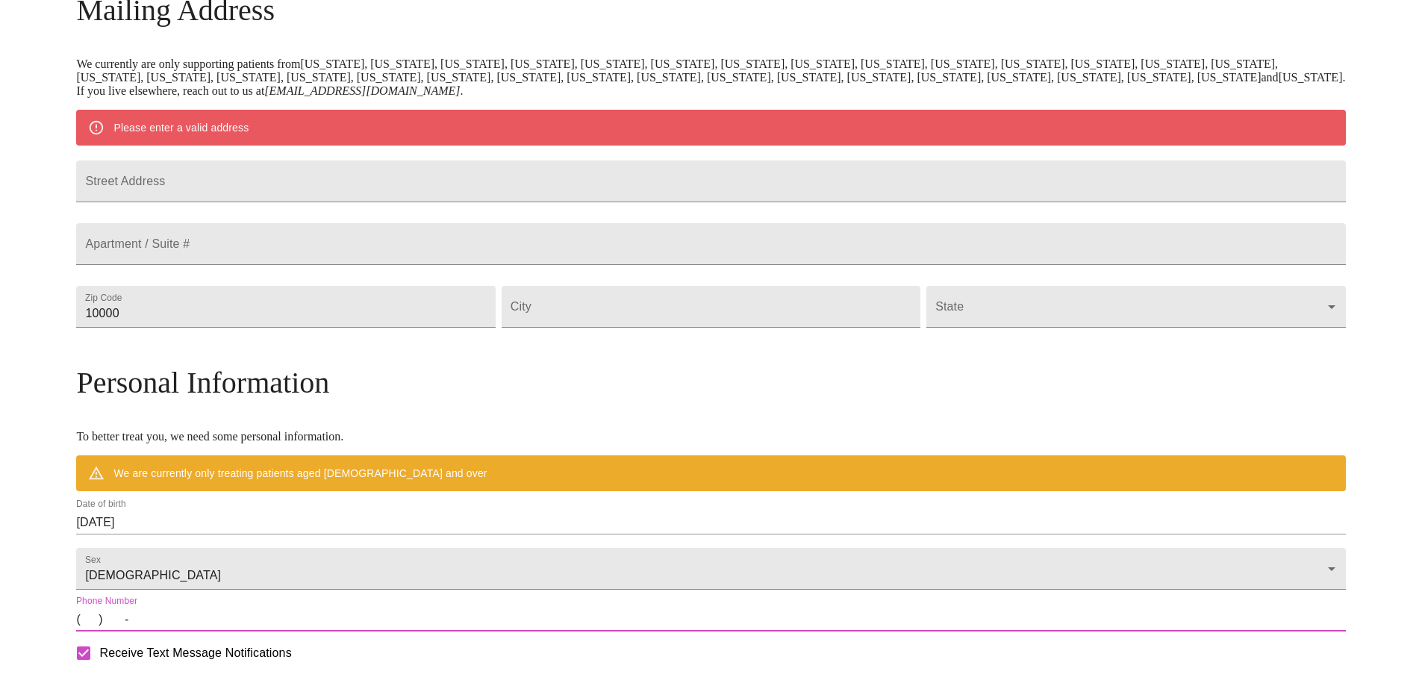
scroll to position [234, 0]
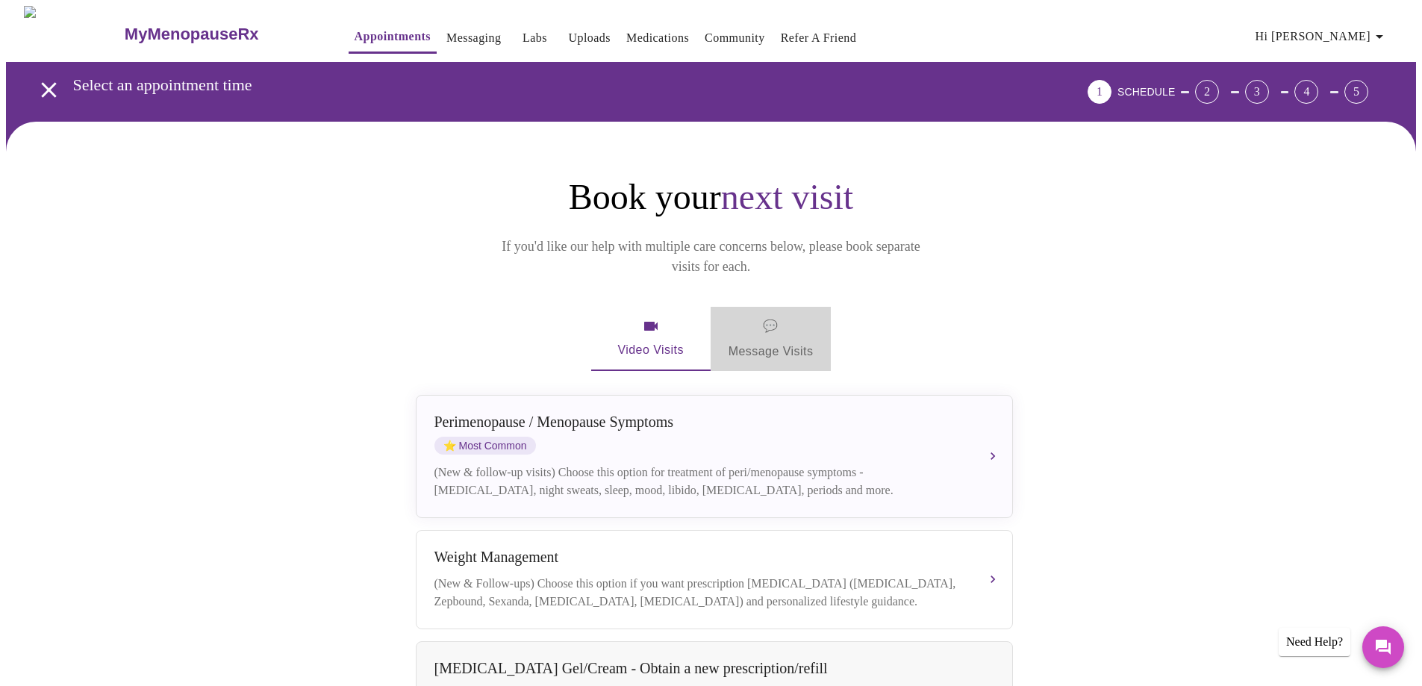
click at [774, 316] on span "💬" at bounding box center [770, 326] width 15 height 21
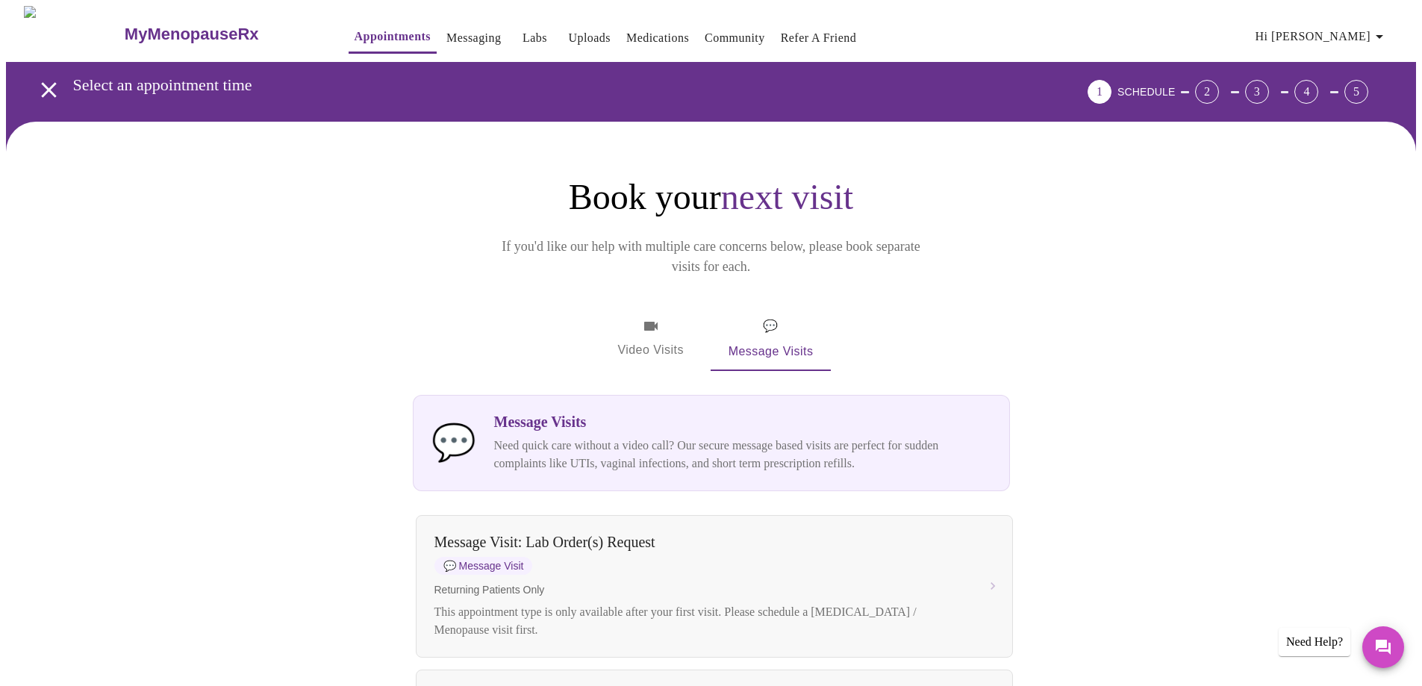
click at [622, 317] on span "Video Visits" at bounding box center [651, 338] width 84 height 43
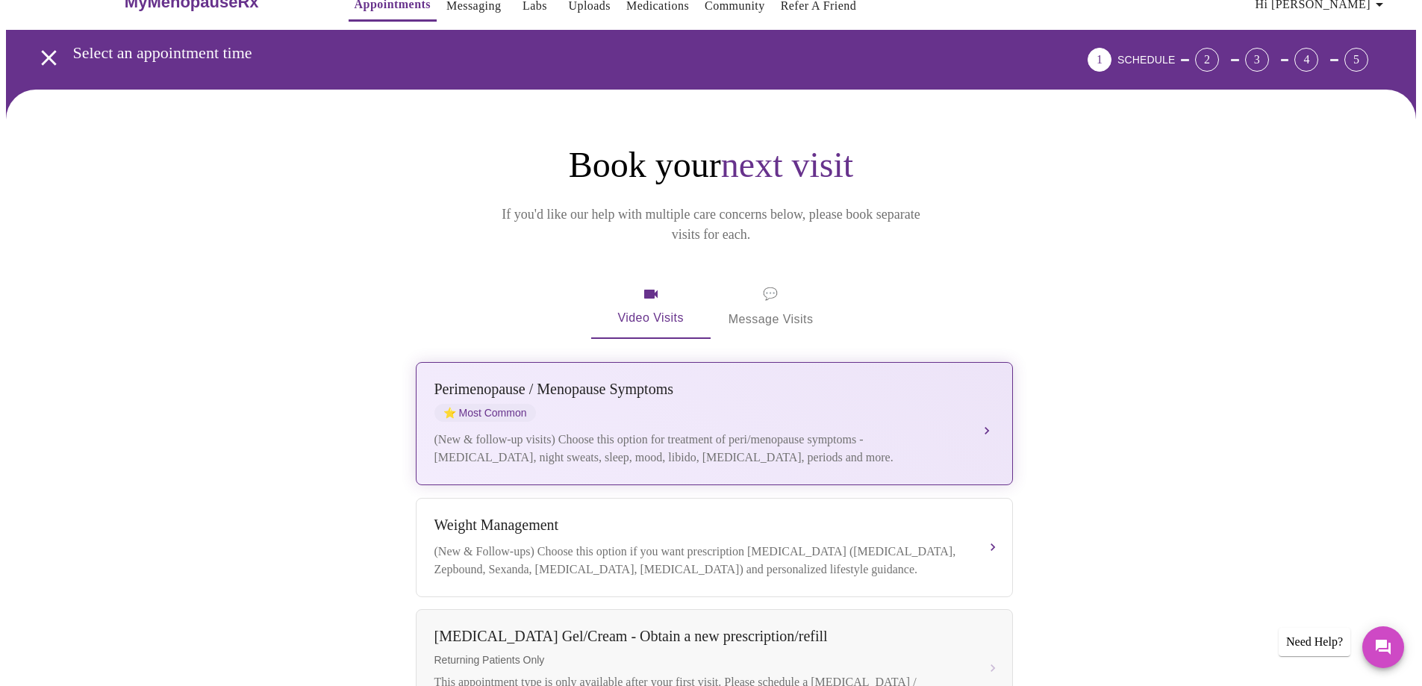
scroll to position [1, 0]
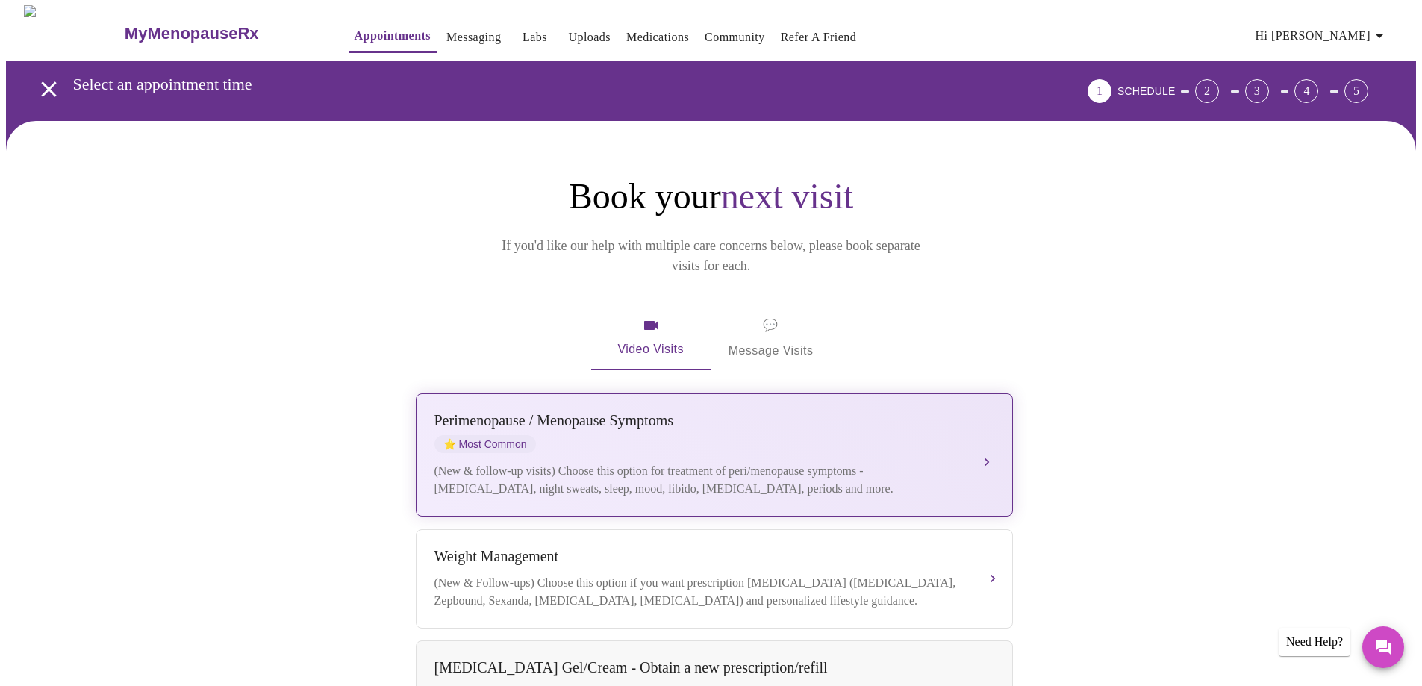
click at [704, 422] on div "[MEDICAL_DATA] / Menopause Symptoms ⭐ Most Common" at bounding box center [699, 432] width 530 height 41
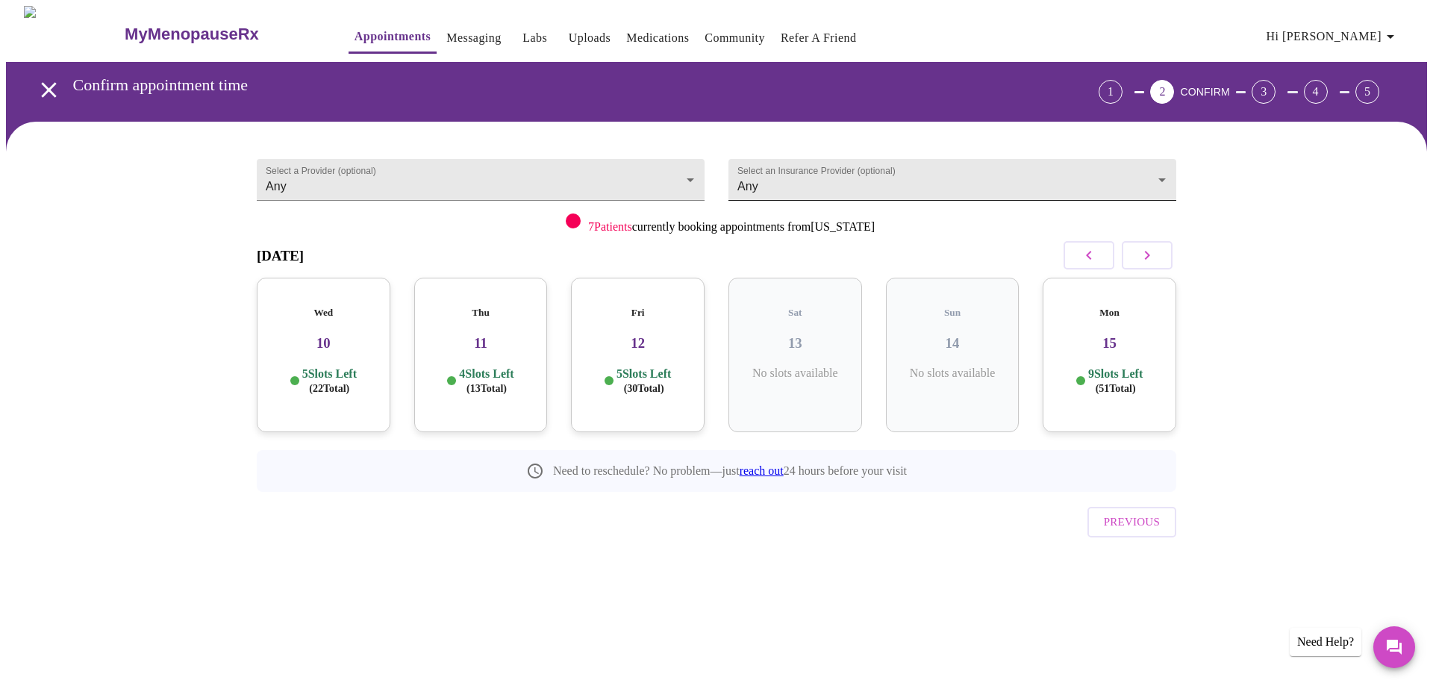
click at [905, 168] on body "MyMenopauseRx Appointments Messaging Labs Uploads Medications Community Refer a…" at bounding box center [716, 309] width 1421 height 606
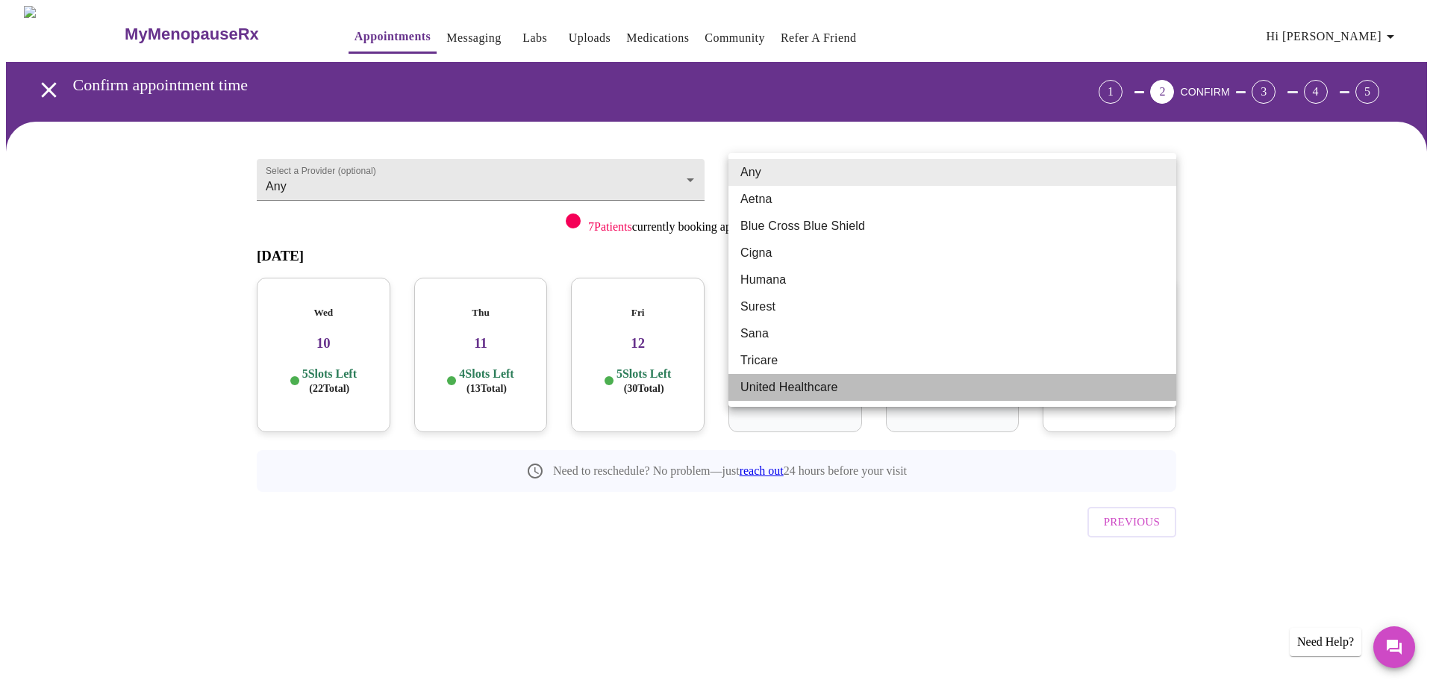
click at [824, 387] on li "United Healthcare" at bounding box center [952, 387] width 448 height 27
type input "United Healthcare"
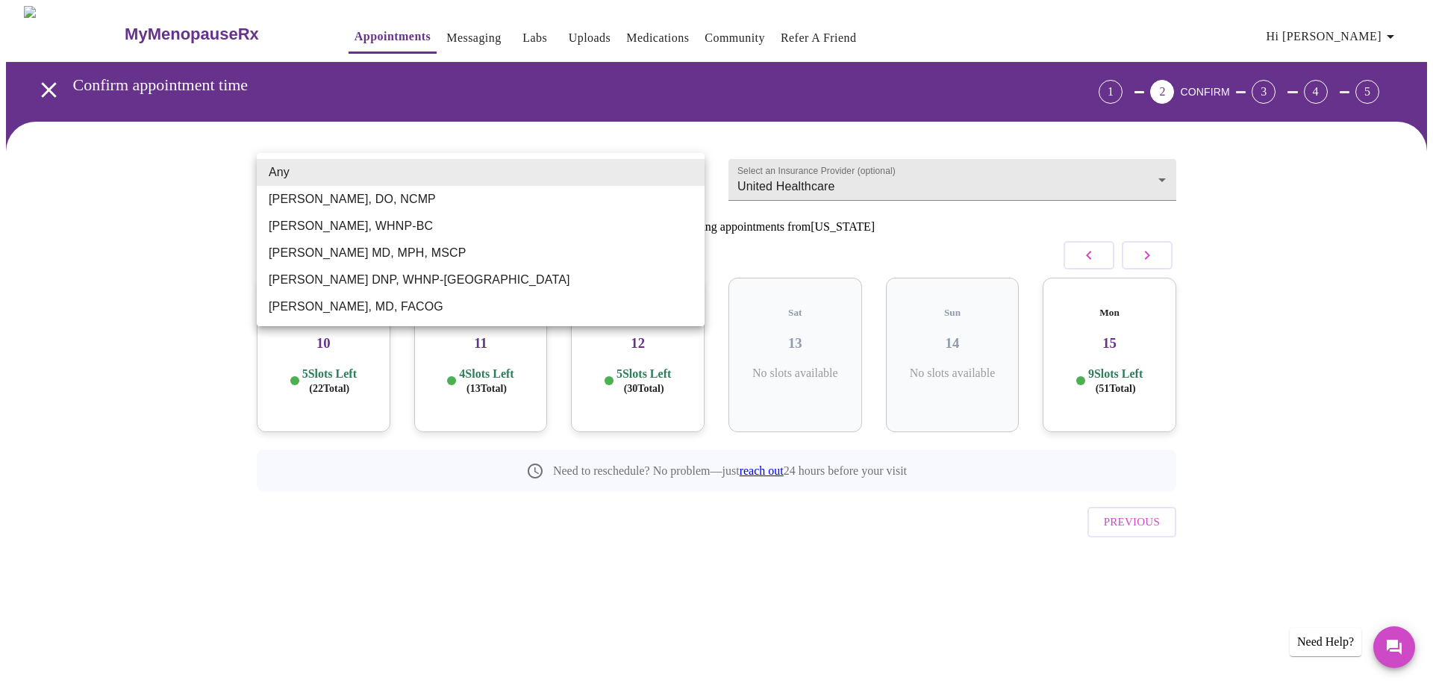
click at [687, 166] on body "MyMenopauseRx Appointments Messaging Labs Uploads Medications Community Refer a…" at bounding box center [716, 309] width 1421 height 606
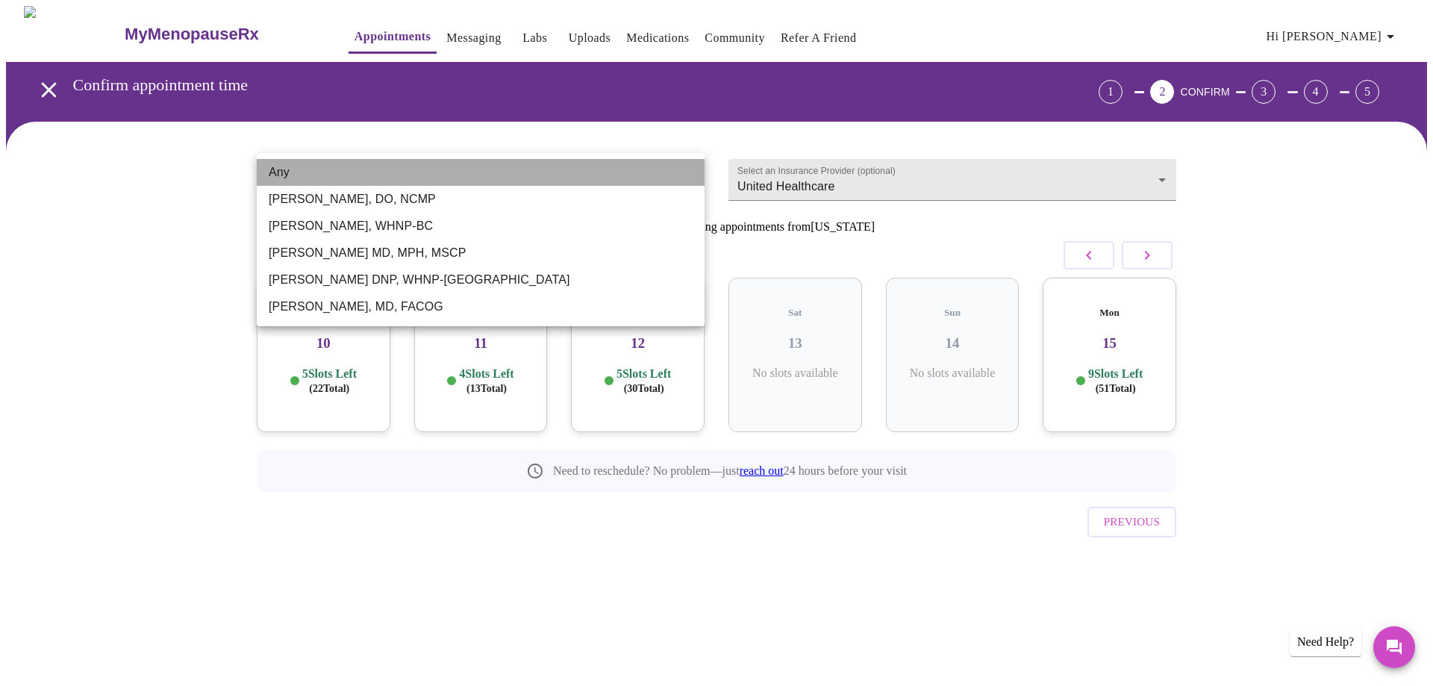
click at [687, 166] on li "Any" at bounding box center [481, 172] width 448 height 27
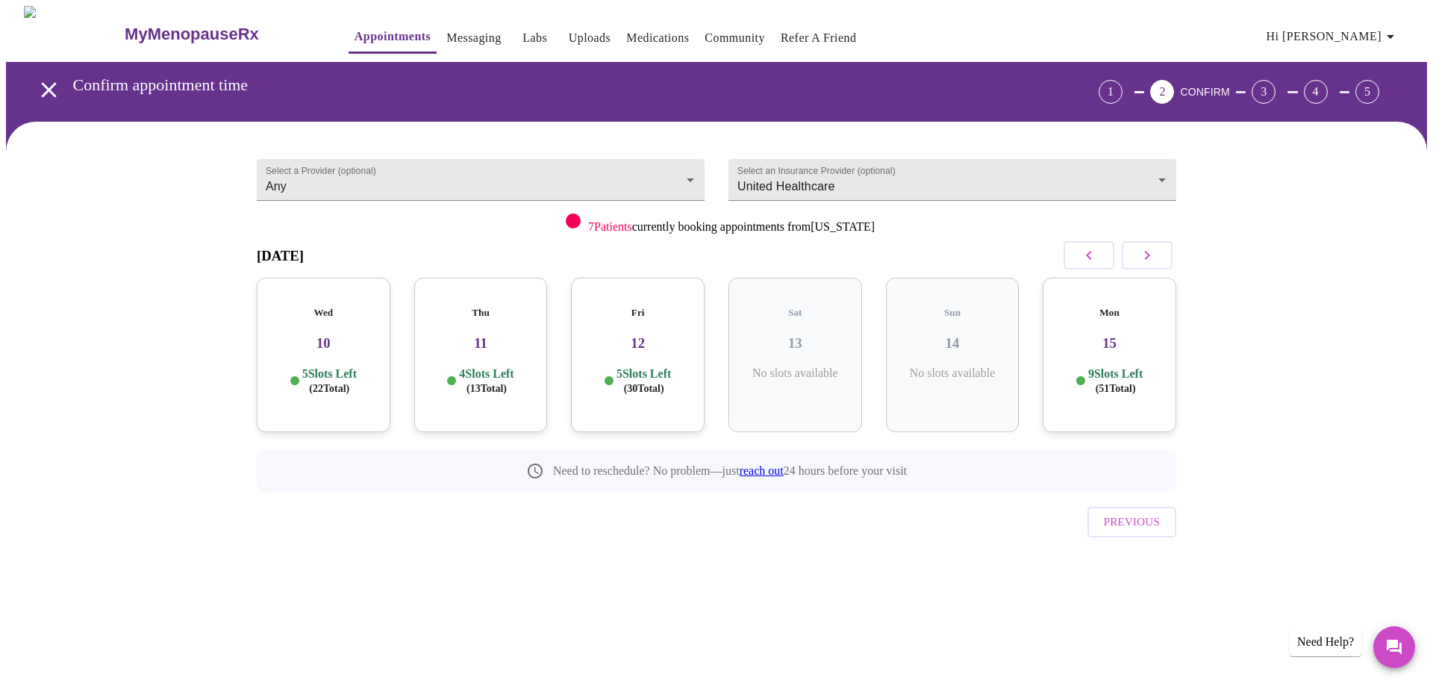
click at [635, 366] on p "5 Slots Left ( 30 Total)" at bounding box center [643, 380] width 54 height 29
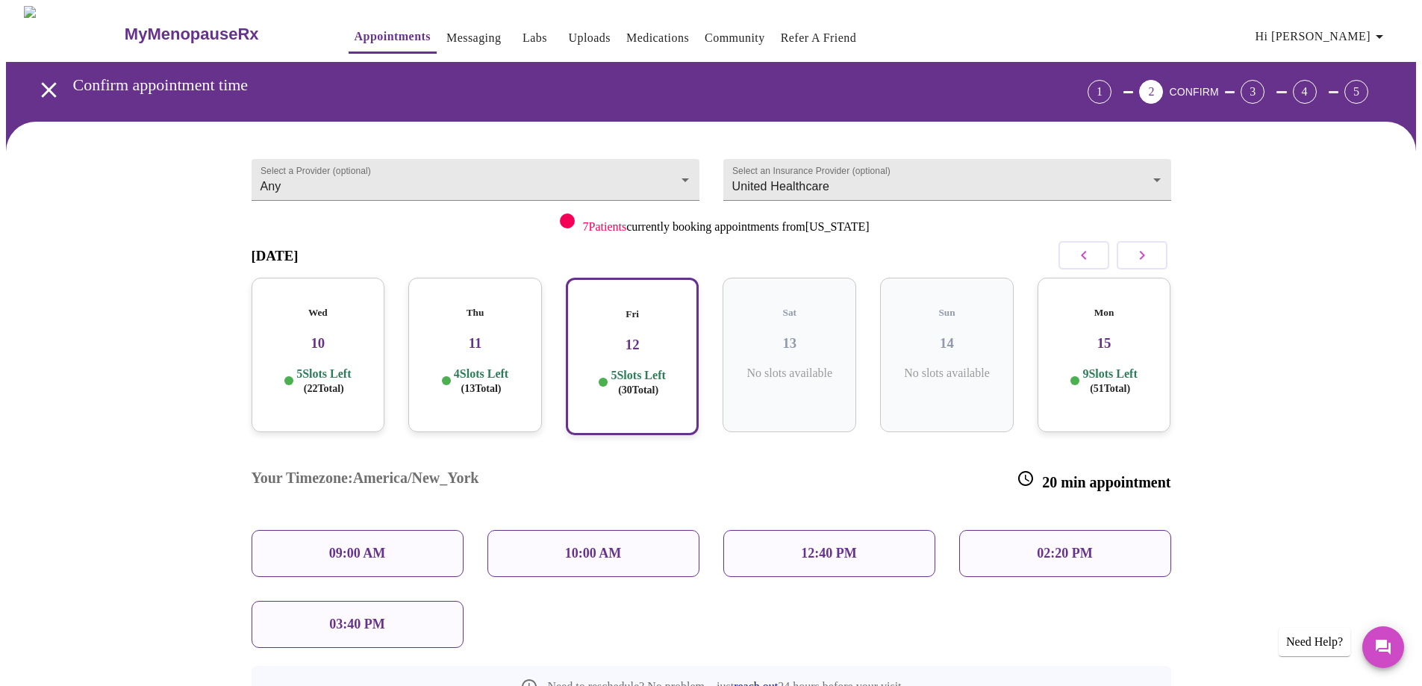
click at [457, 366] on p "4 Slots Left ( 13 Total)" at bounding box center [481, 380] width 54 height 29
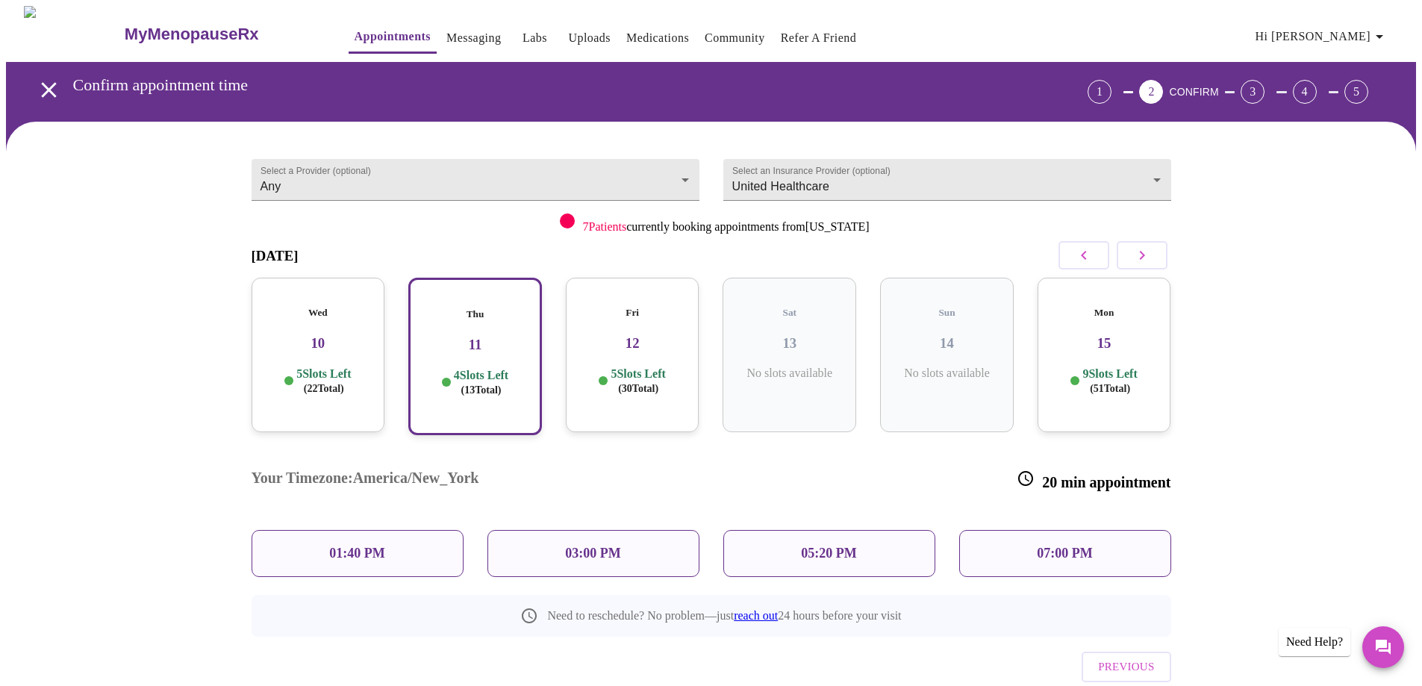
click at [888, 530] on div "05:20 PM" at bounding box center [829, 553] width 212 height 47
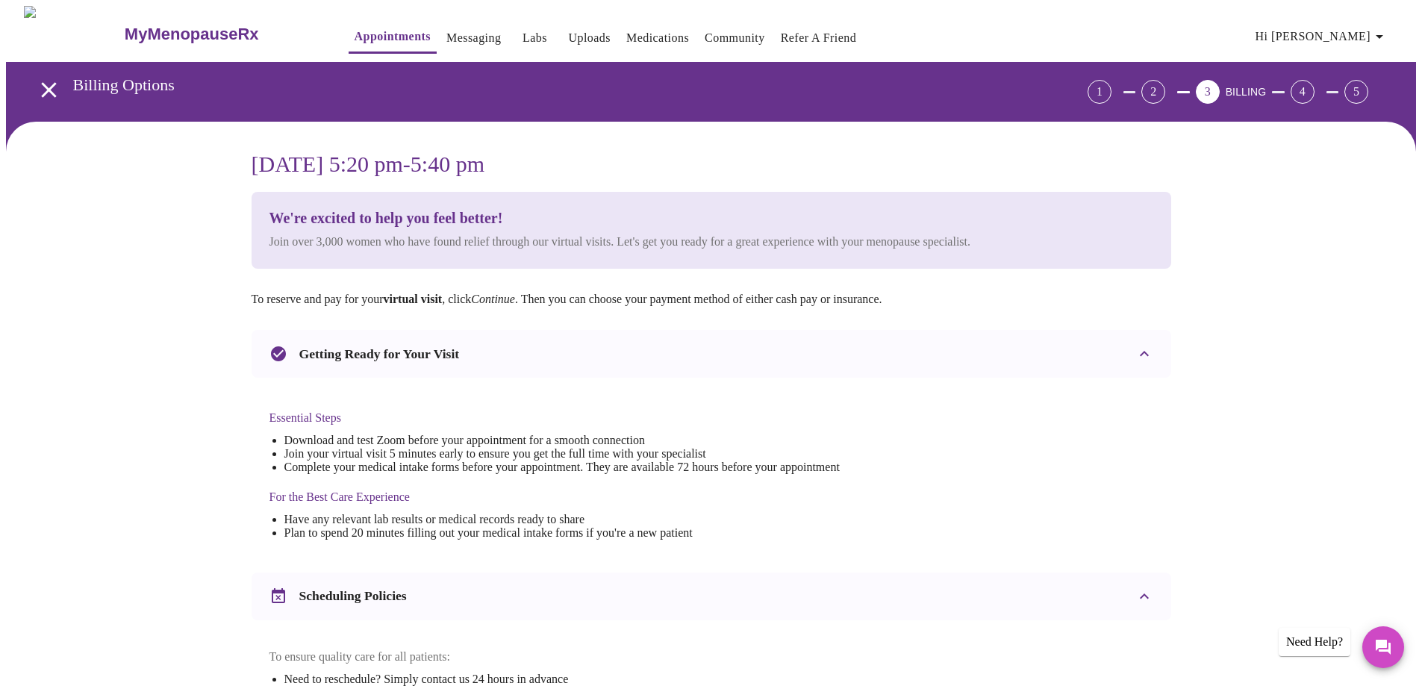
click at [522, 28] on link "Labs" at bounding box center [534, 38] width 25 height 21
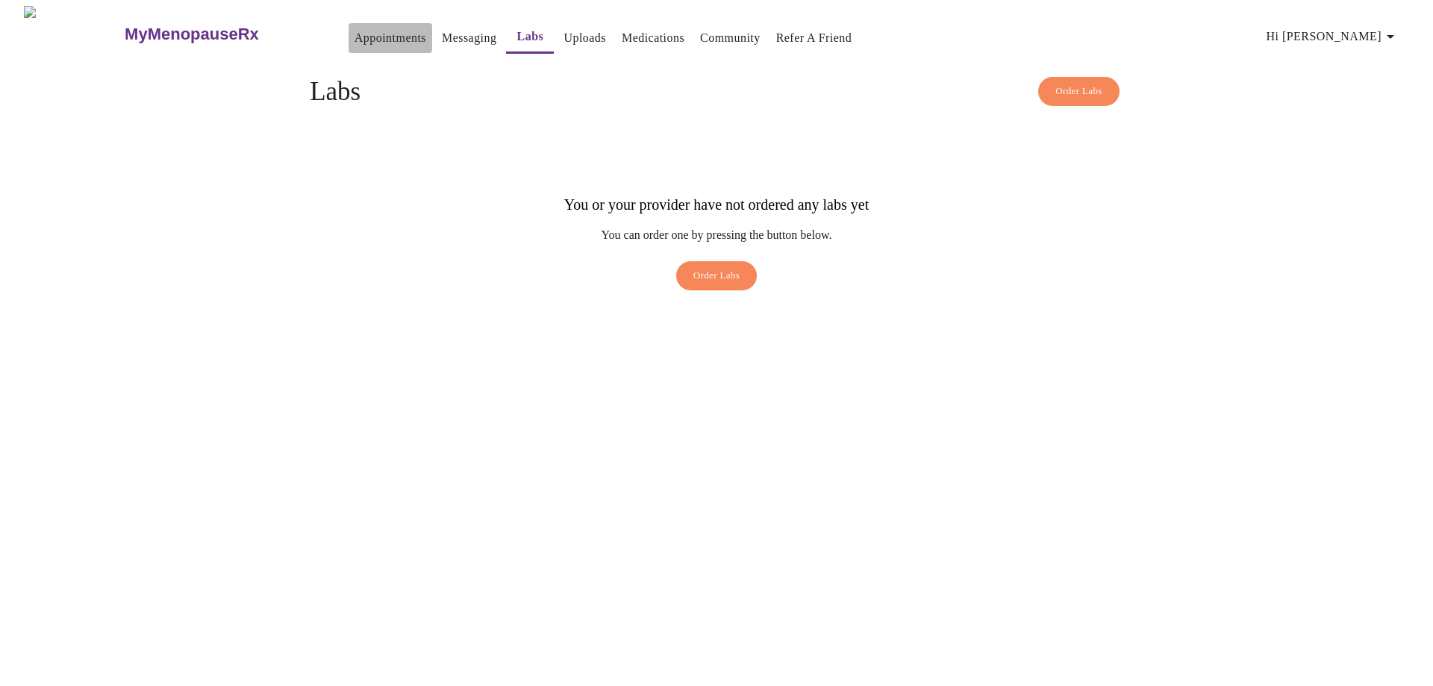
click at [380, 32] on link "Appointments" at bounding box center [390, 38] width 72 height 21
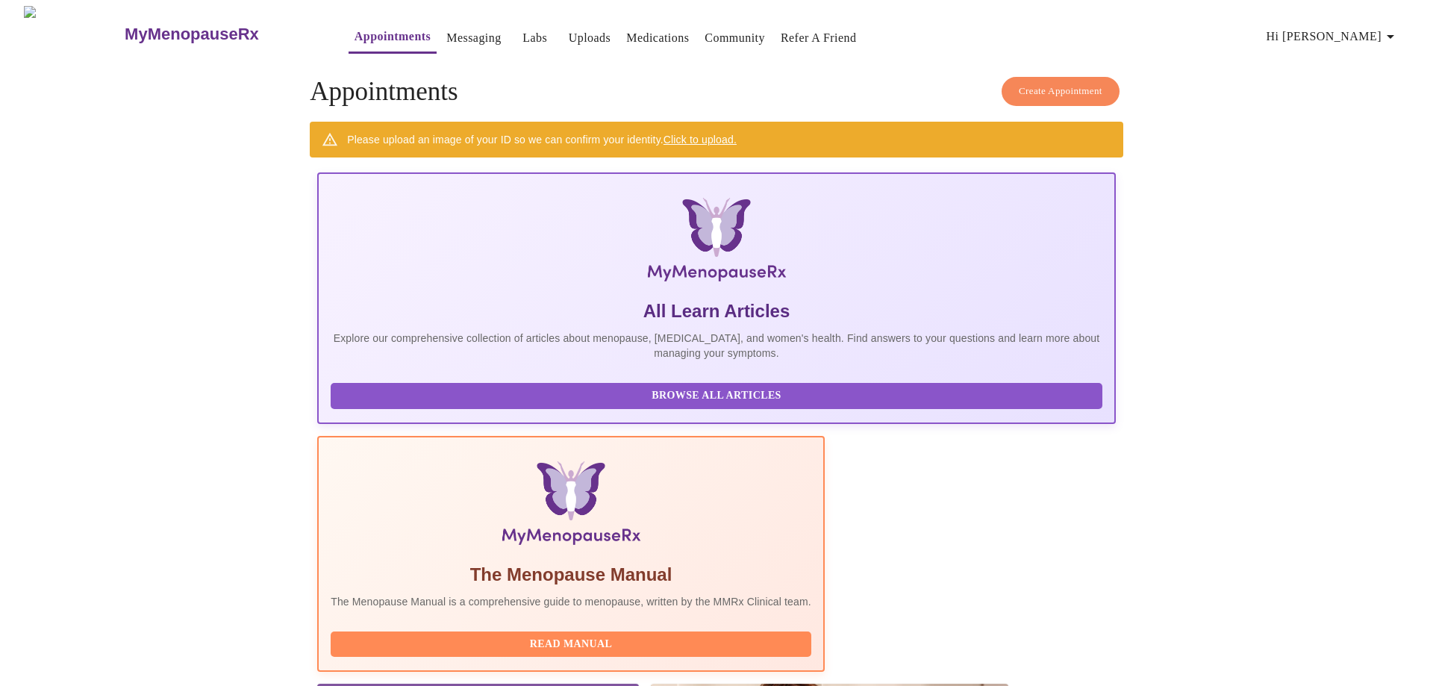
click at [1063, 96] on button "Create Appointment" at bounding box center [1061, 91] width 118 height 29
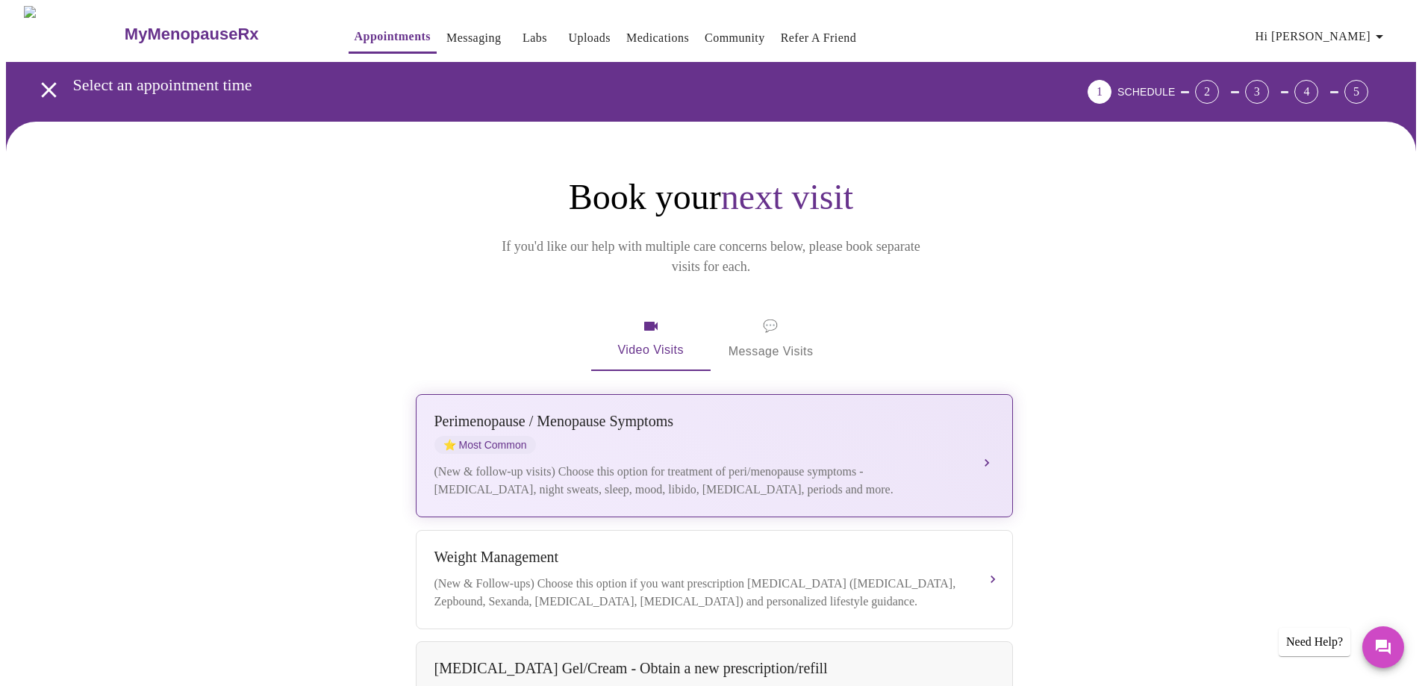
click at [875, 425] on div "[MEDICAL_DATA] / Menopause Symptoms ⭐ Most Common" at bounding box center [699, 433] width 530 height 41
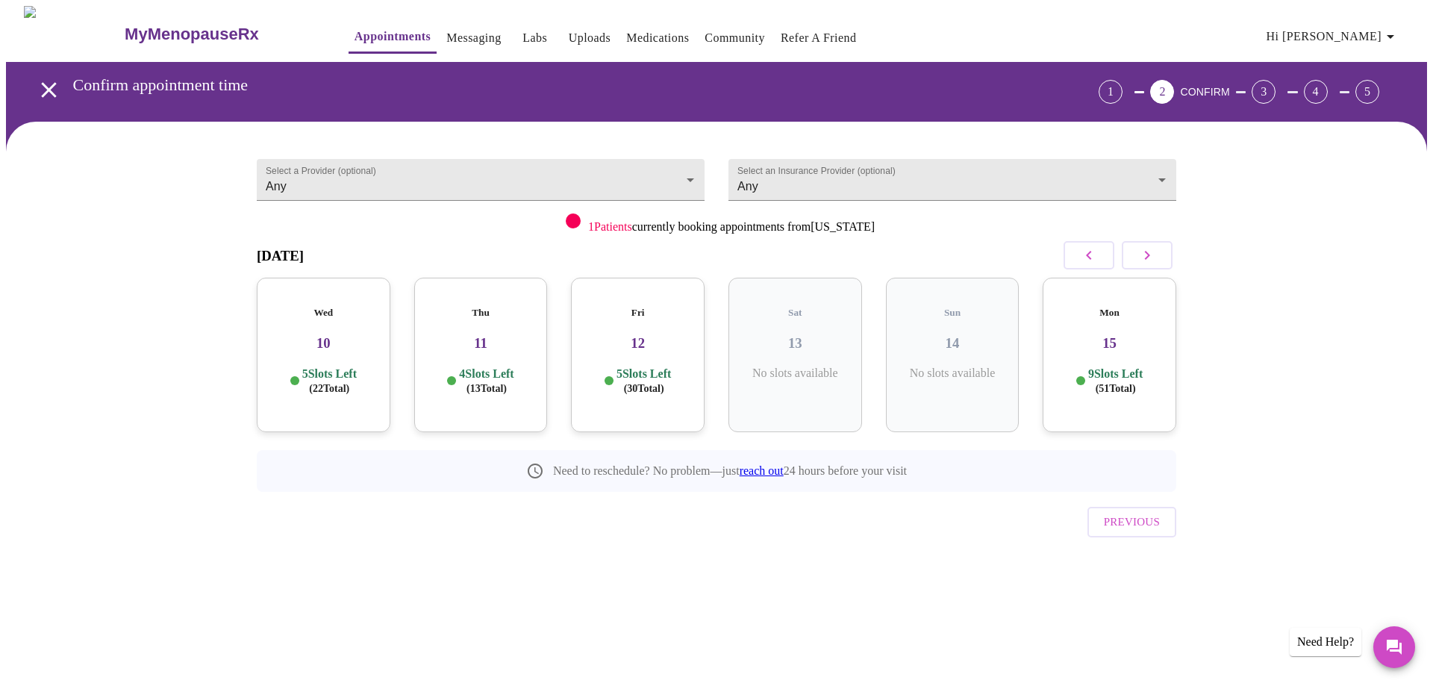
click at [1136, 335] on h3 "15" at bounding box center [1110, 343] width 110 height 16
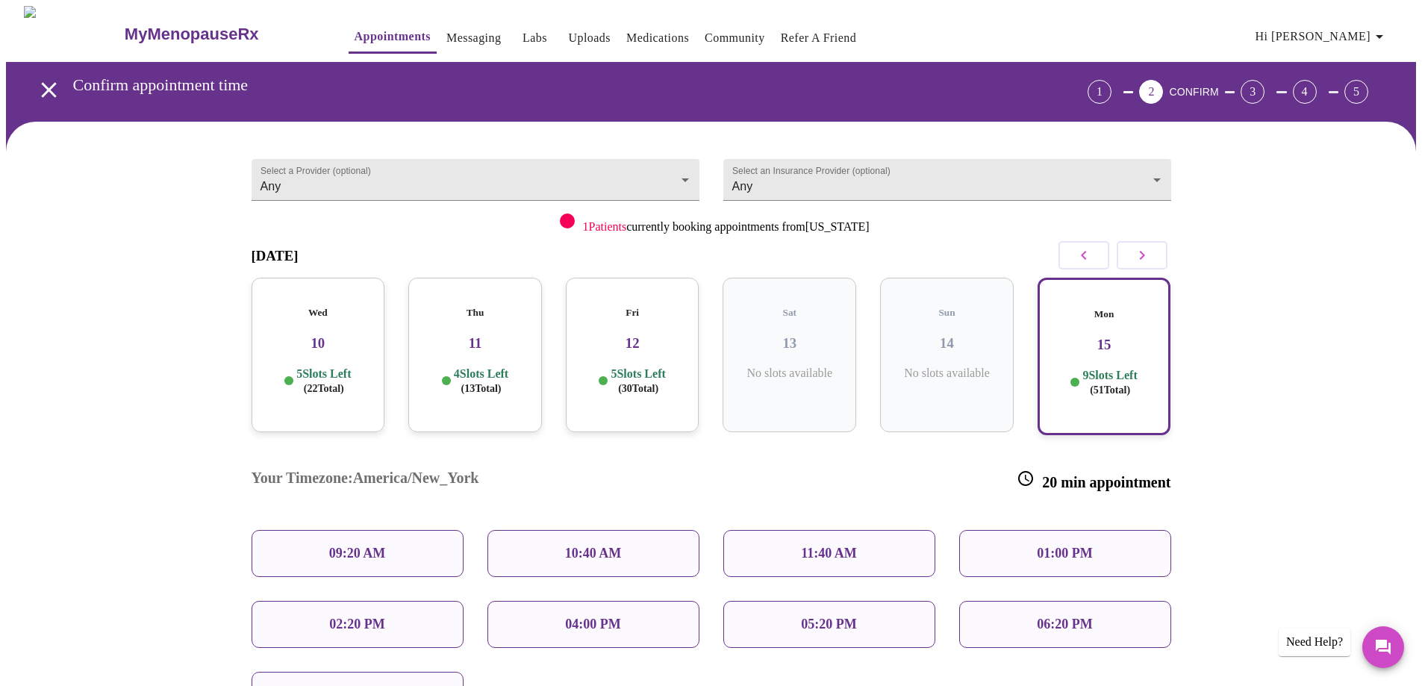
click at [484, 350] on div "Thu 11 4 Slots Left ( 13 Total)" at bounding box center [475, 355] width 134 height 154
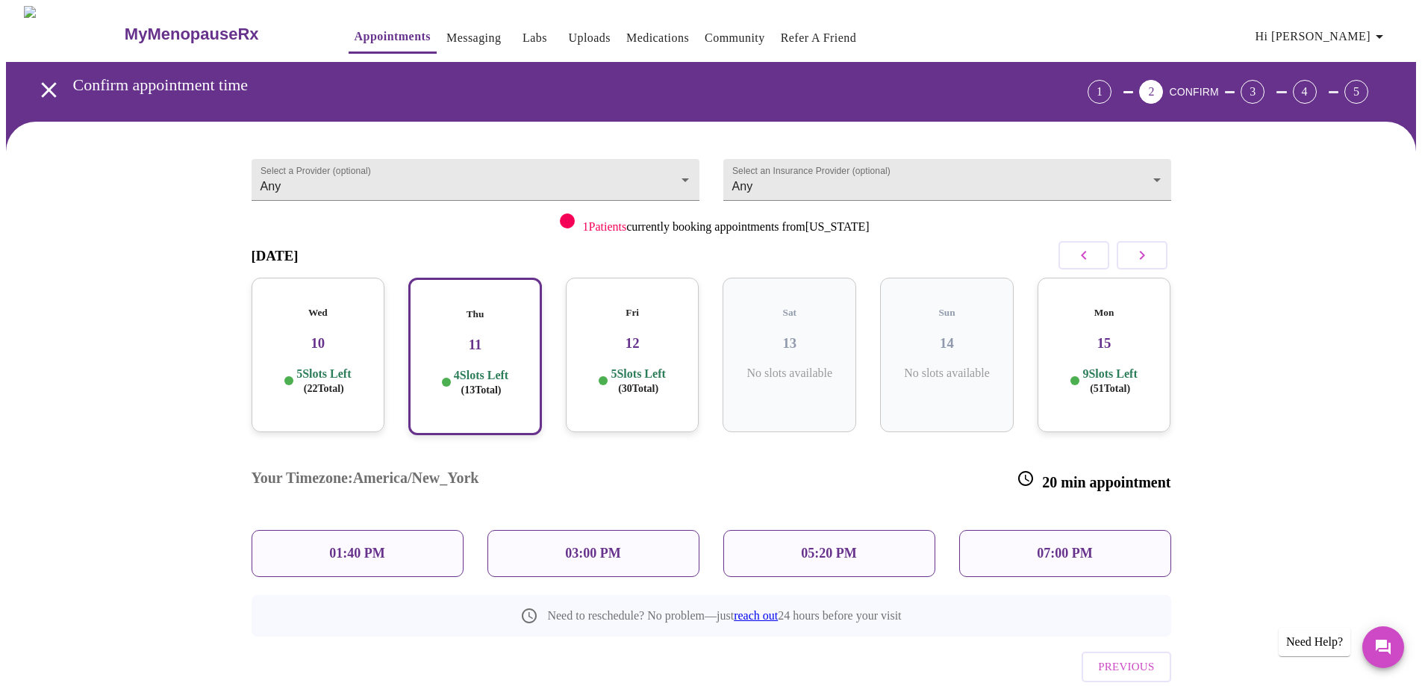
click at [832, 546] on p "05:20 PM" at bounding box center [828, 554] width 55 height 16
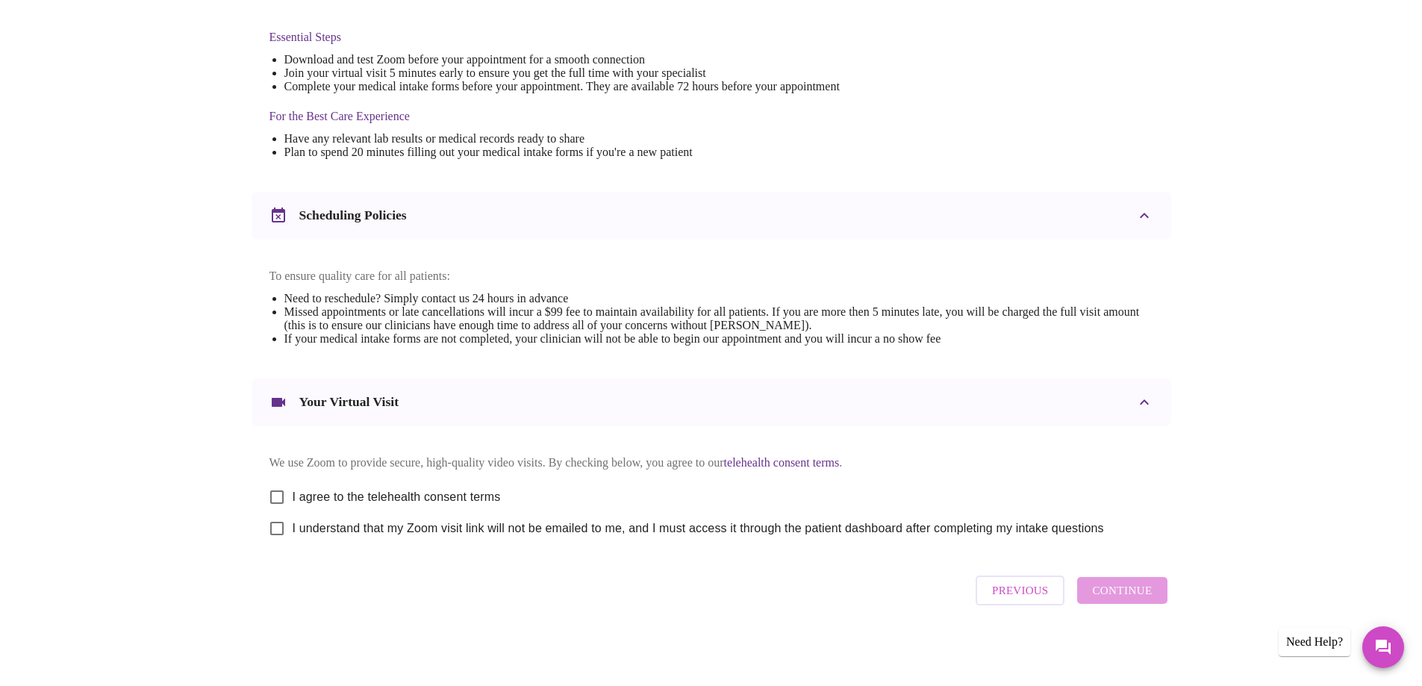
scroll to position [396, 0]
click at [277, 493] on input "I agree to the telehealth consent terms" at bounding box center [276, 496] width 31 height 31
checkbox input "true"
click at [280, 531] on input "I understand that my Zoom visit link will not be emailed to me, and I must acce…" at bounding box center [276, 528] width 31 height 31
checkbox input "true"
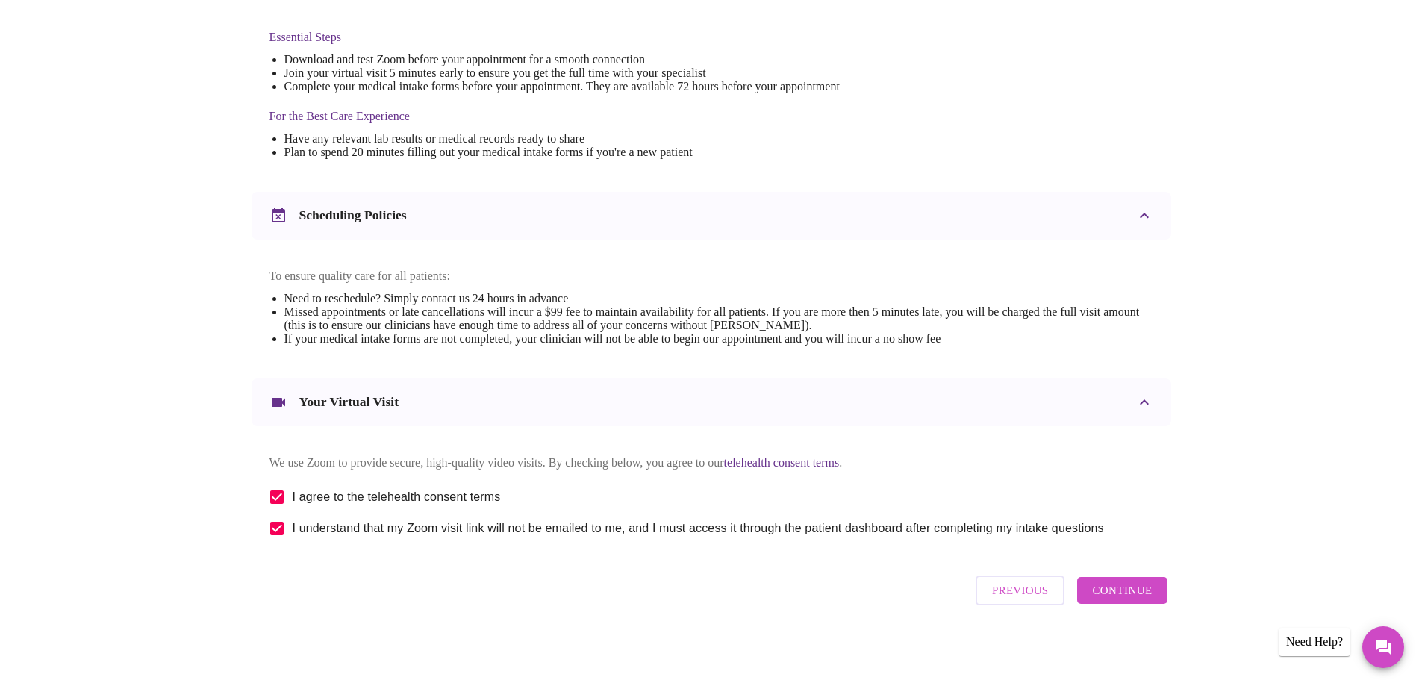
click at [1110, 600] on span "Continue" at bounding box center [1122, 590] width 60 height 19
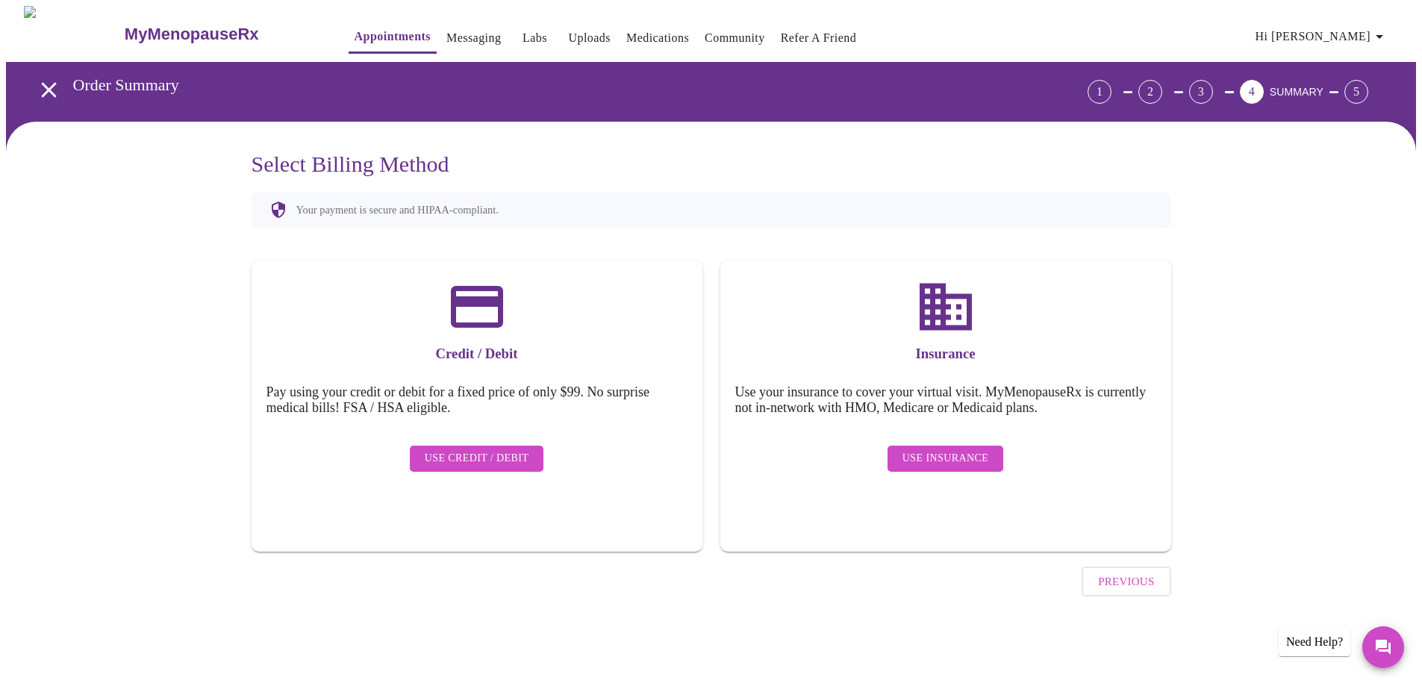
scroll to position [0, 0]
click at [942, 449] on span "Use Insurance" at bounding box center [950, 458] width 86 height 19
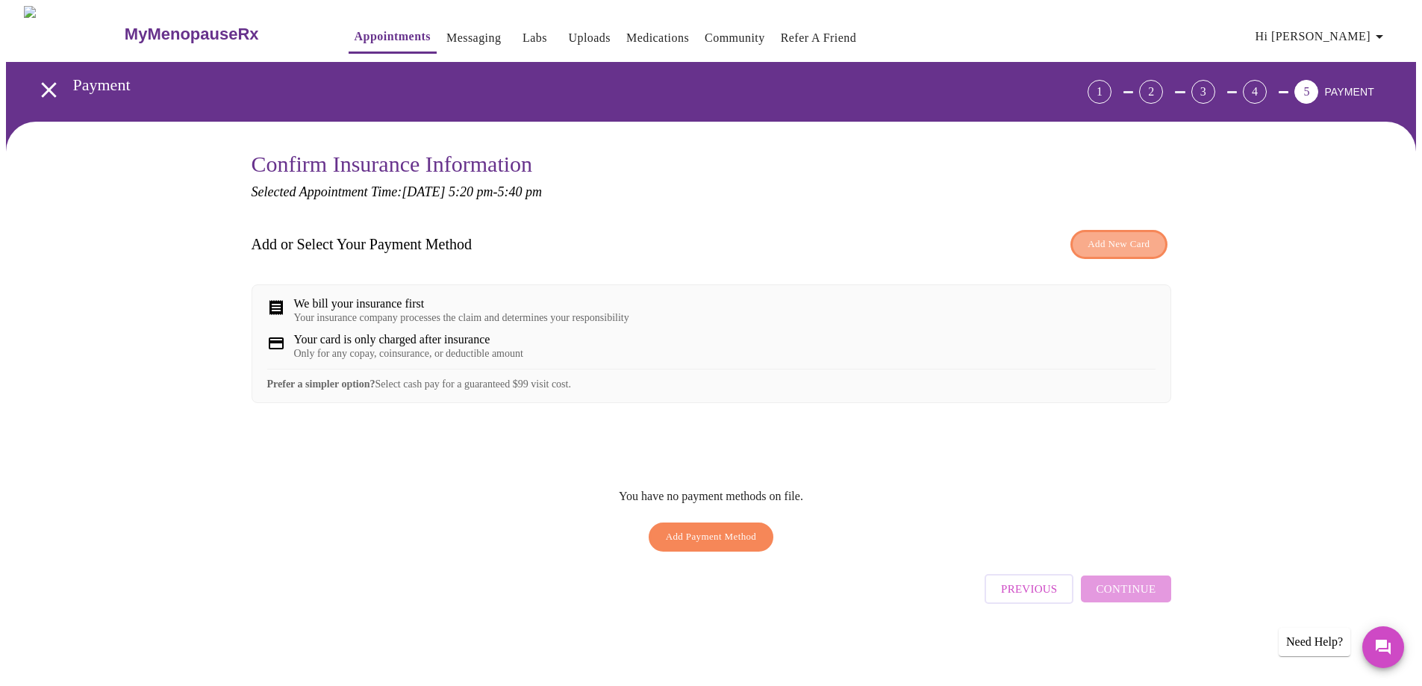
click at [1096, 239] on span "Add New Card" at bounding box center [1118, 244] width 62 height 17
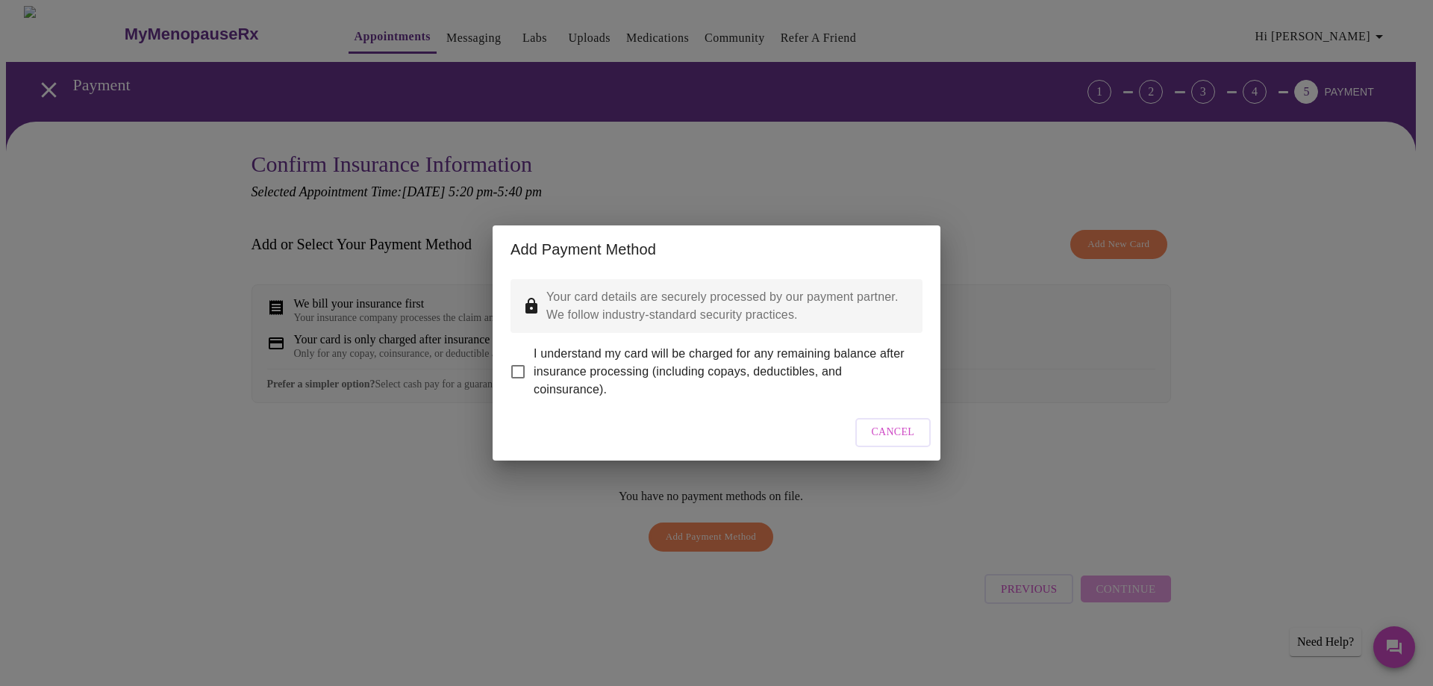
click at [725, 359] on span "I understand my card will be charged for any remaining balance after insurance …" at bounding box center [722, 372] width 377 height 54
click at [534, 359] on input "I understand my card will be charged for any remaining balance after insurance …" at bounding box center [517, 371] width 31 height 31
checkbox input "true"
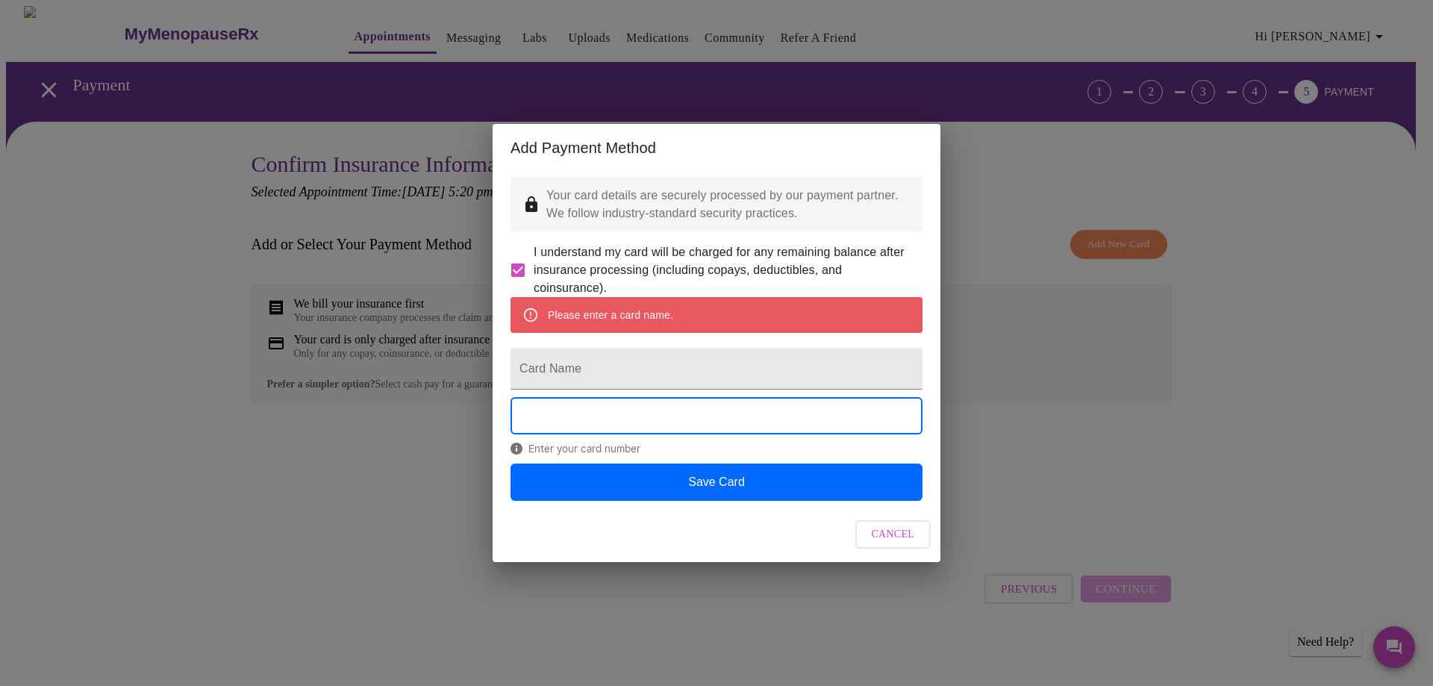
click at [889, 544] on span "Cancel" at bounding box center [893, 534] width 43 height 19
